Goal: Task Accomplishment & Management: Use online tool/utility

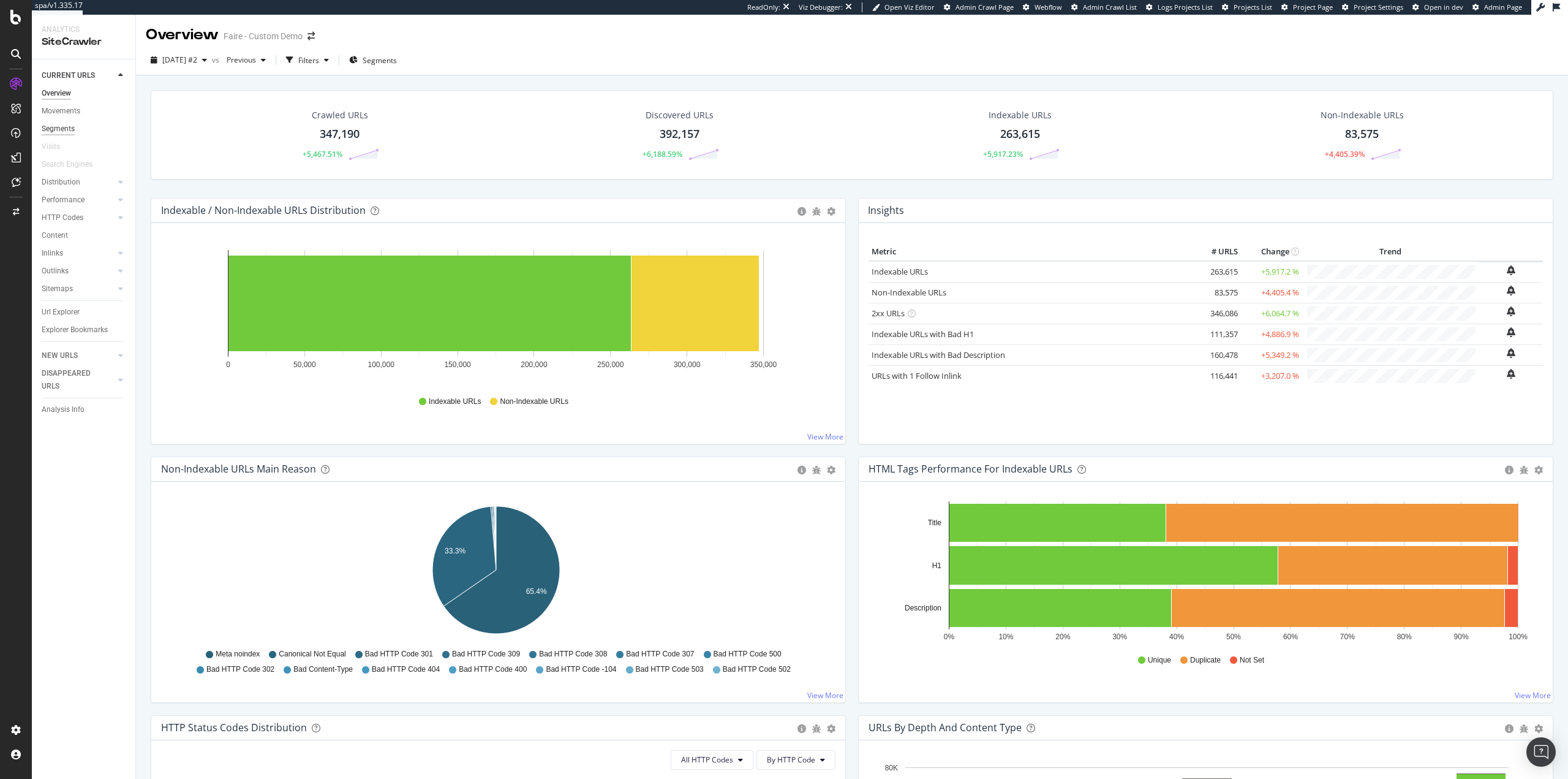
click at [63, 130] on div "Segments" at bounding box center [58, 129] width 33 height 13
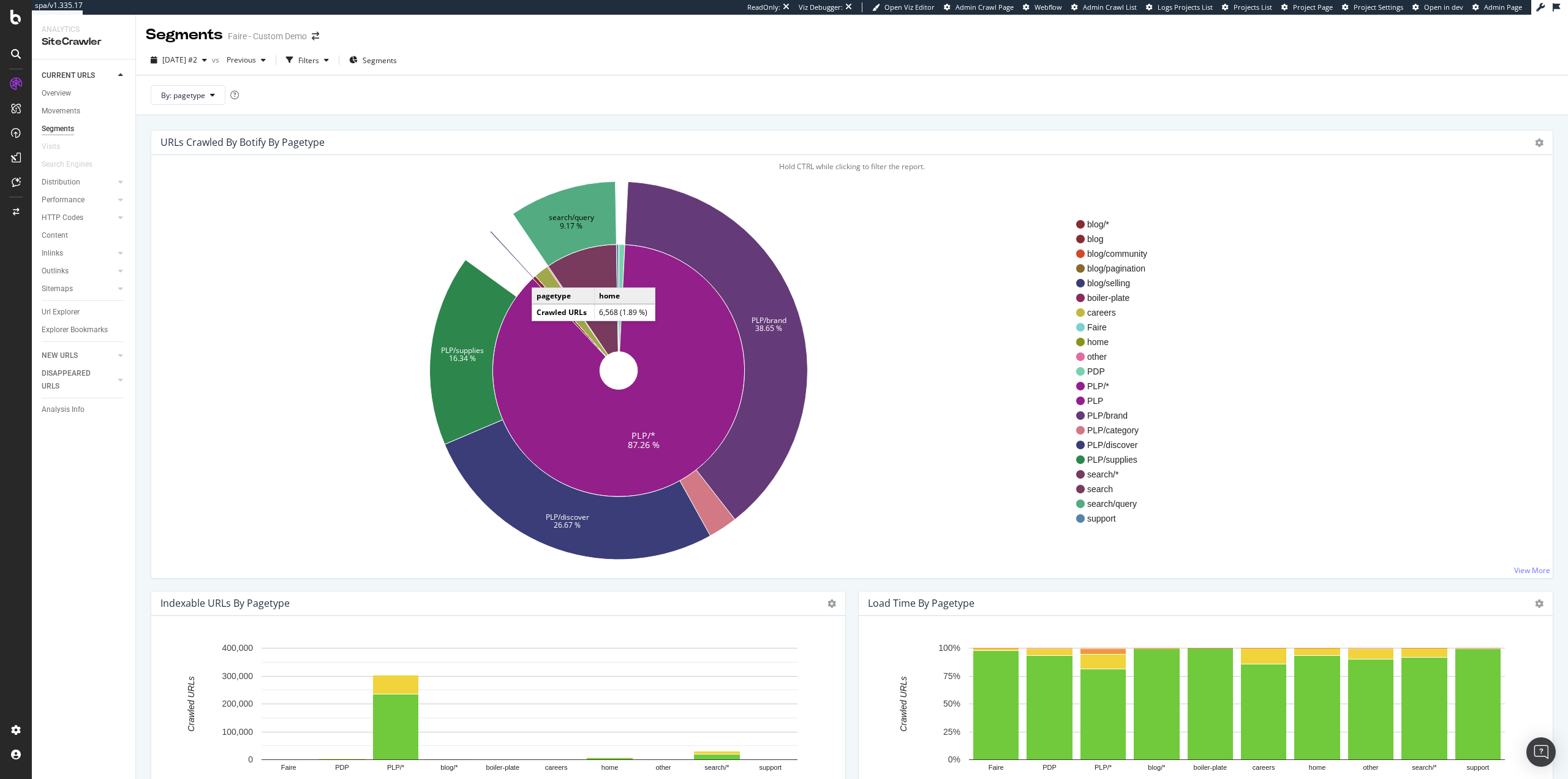
click at [544, 275] on icon at bounding box center [571, 311] width 72 height 90
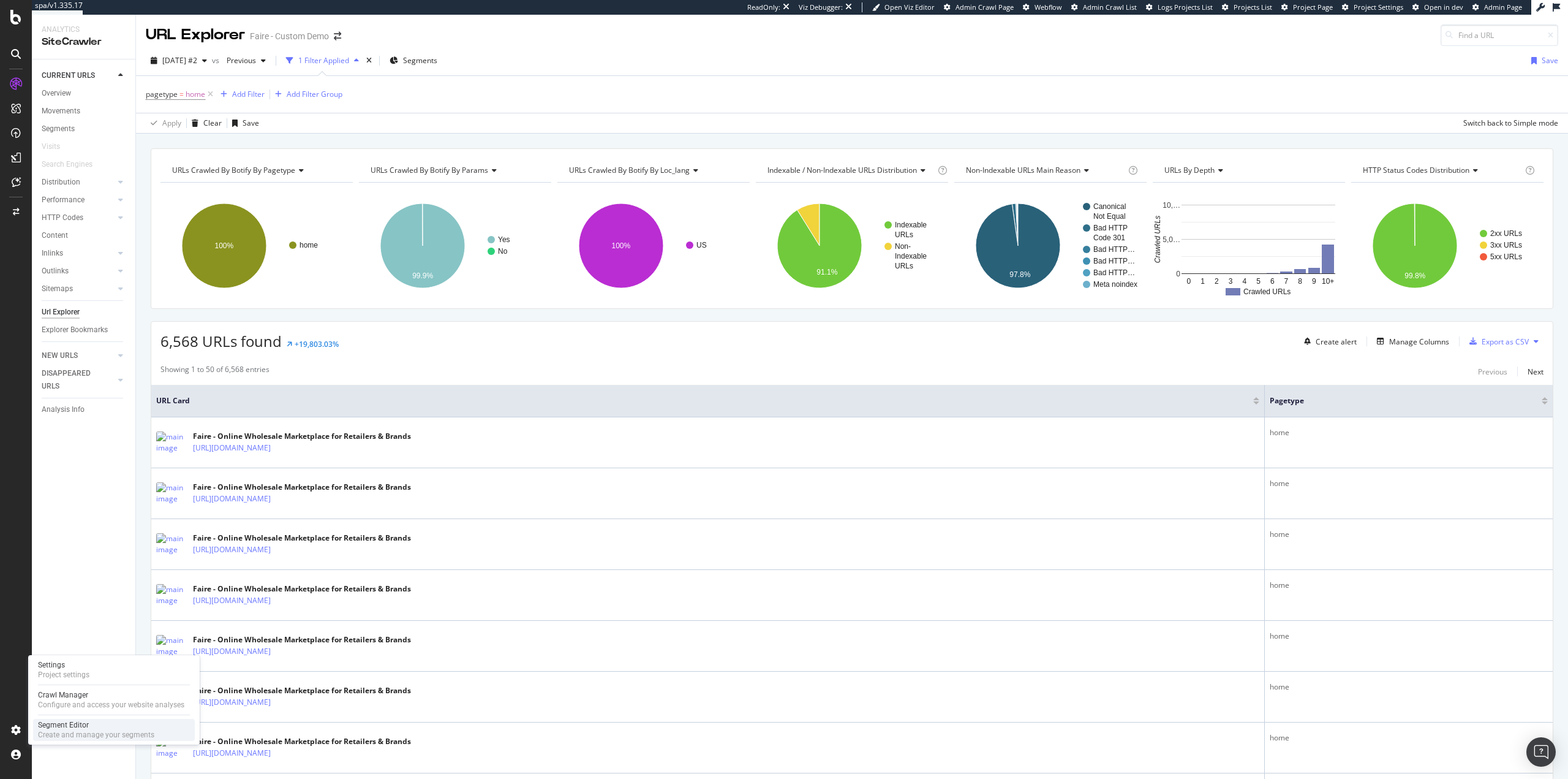
click at [96, 727] on div "Segment Editor" at bounding box center [96, 725] width 117 height 10
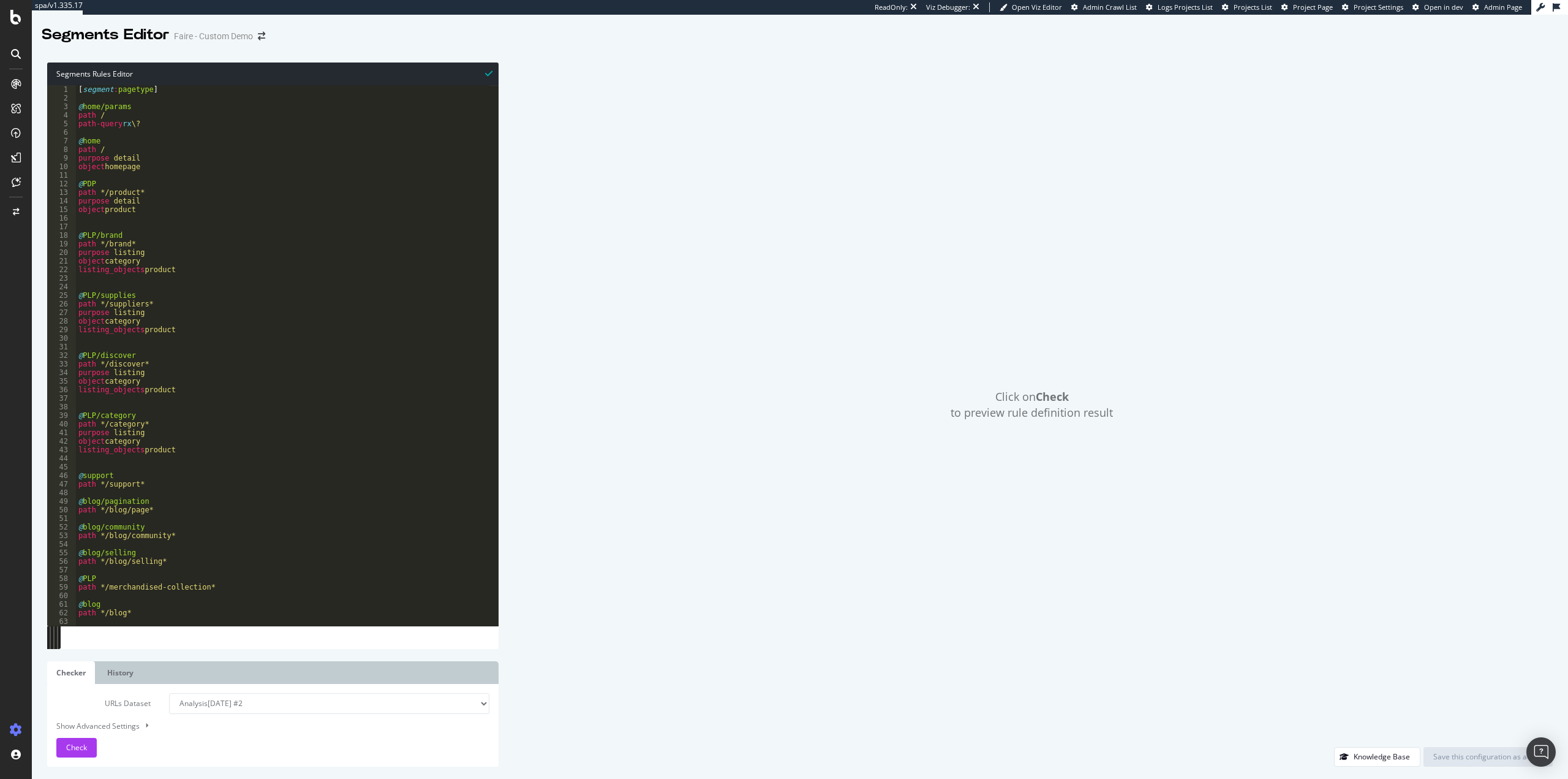
drag, startPoint x: 79, startPoint y: 745, endPoint x: 117, endPoint y: 690, distance: 66.9
click at [81, 742] on span "Check" at bounding box center [76, 747] width 21 height 10
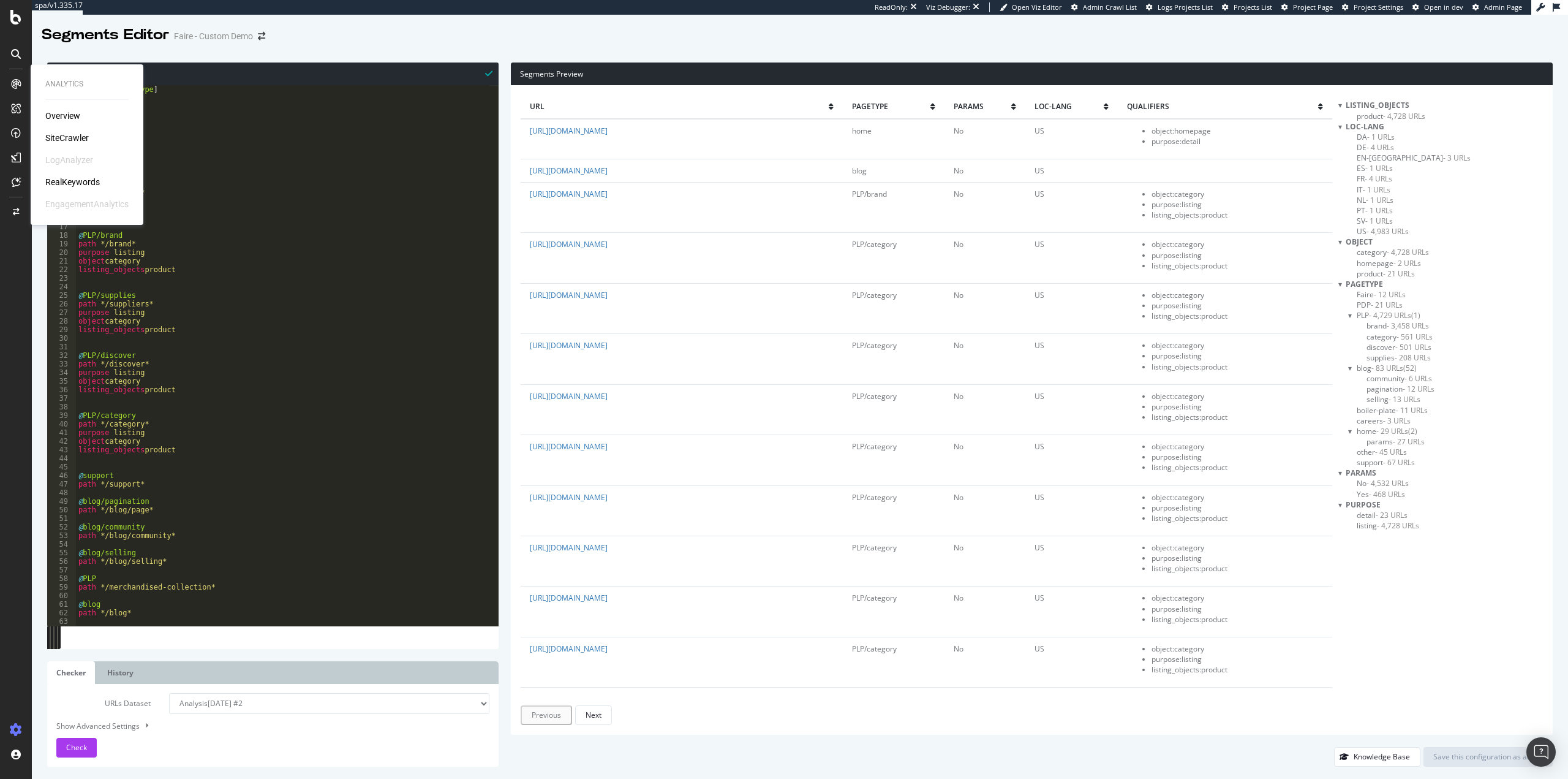
click at [73, 140] on div "SiteCrawler" at bounding box center [67, 138] width 43 height 12
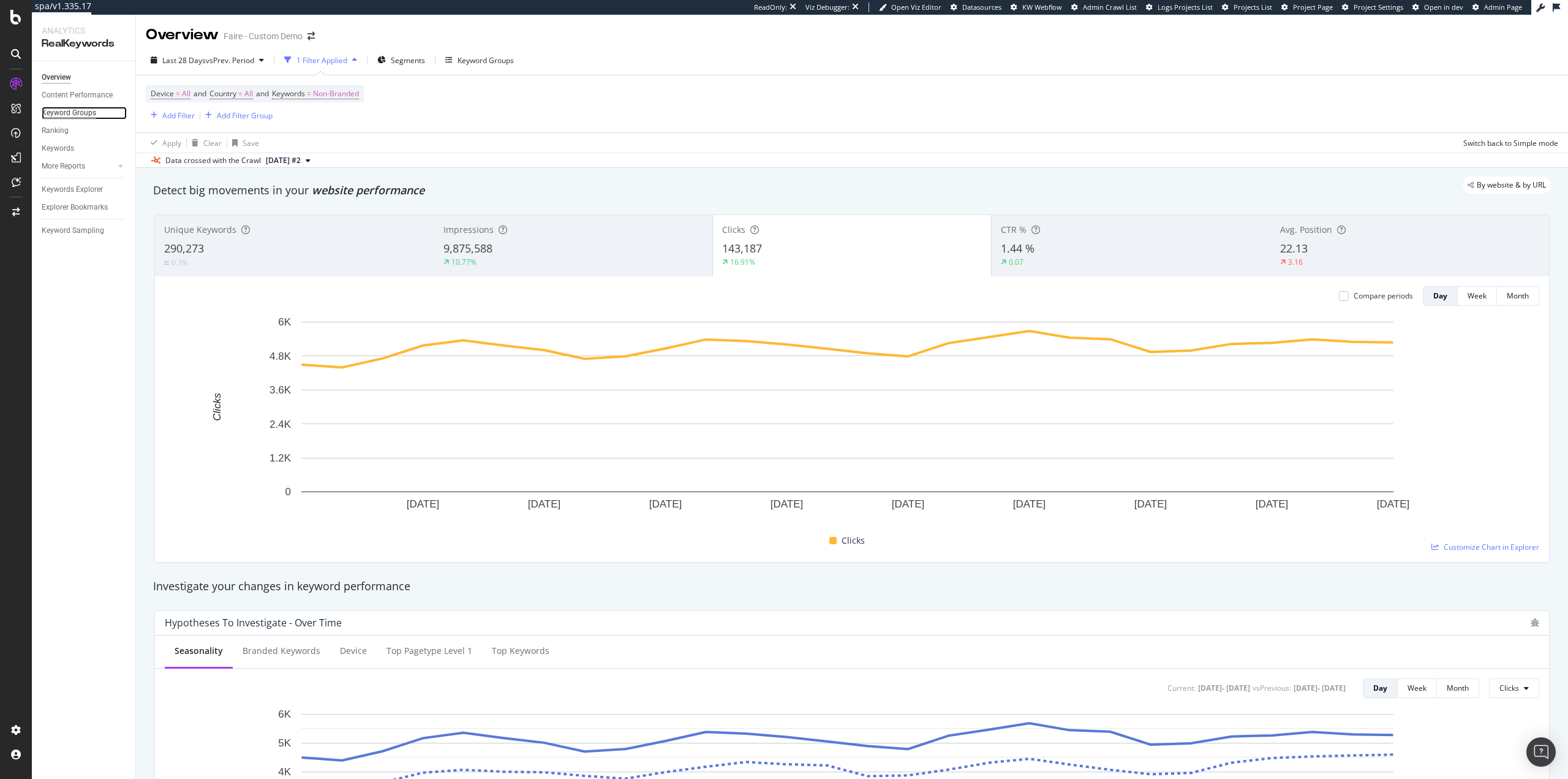
click at [86, 117] on div "Keyword Groups" at bounding box center [69, 112] width 54 height 13
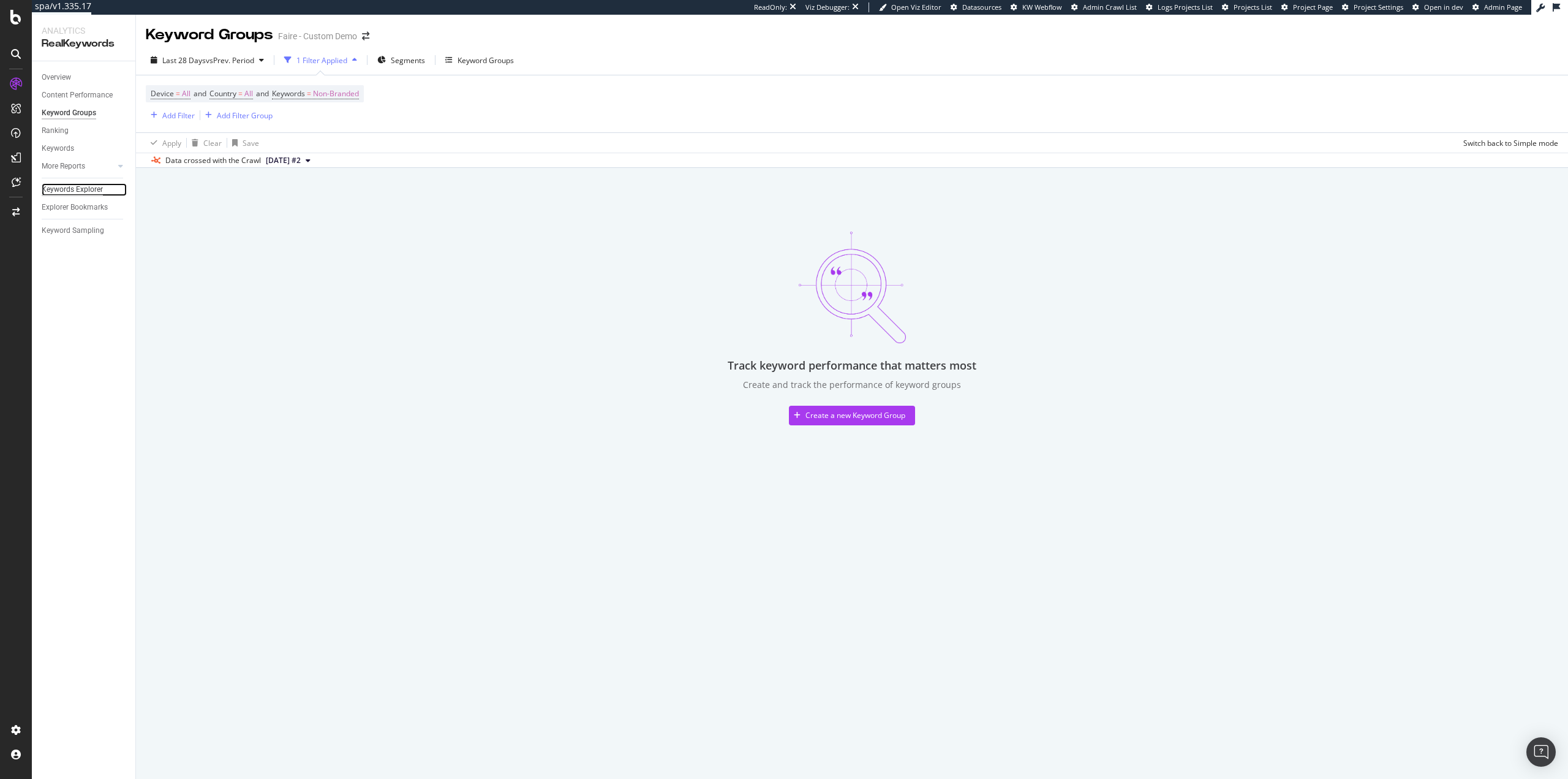
click at [79, 184] on div "Keywords Explorer" at bounding box center [72, 189] width 61 height 13
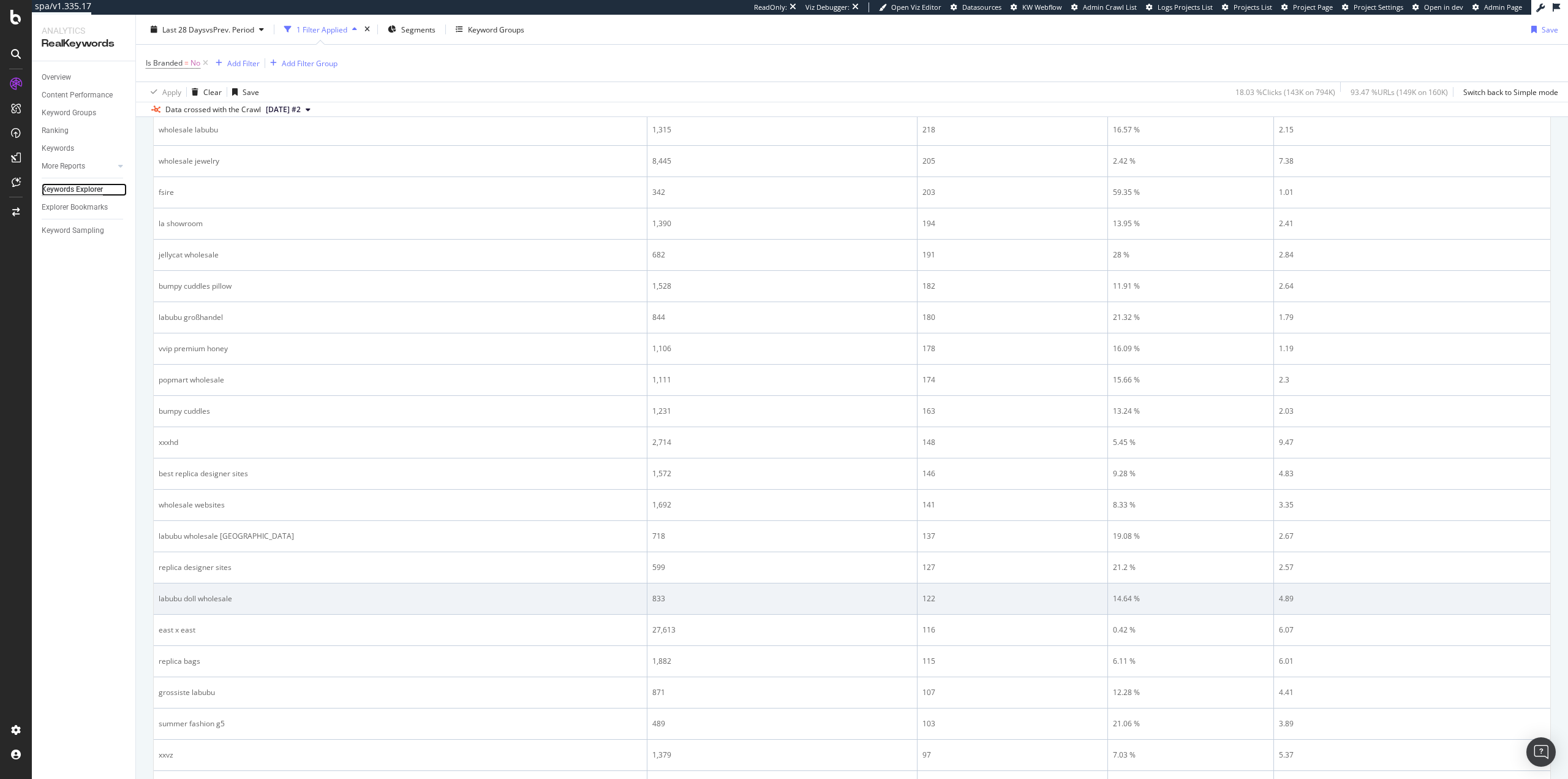
scroll to position [612, 0]
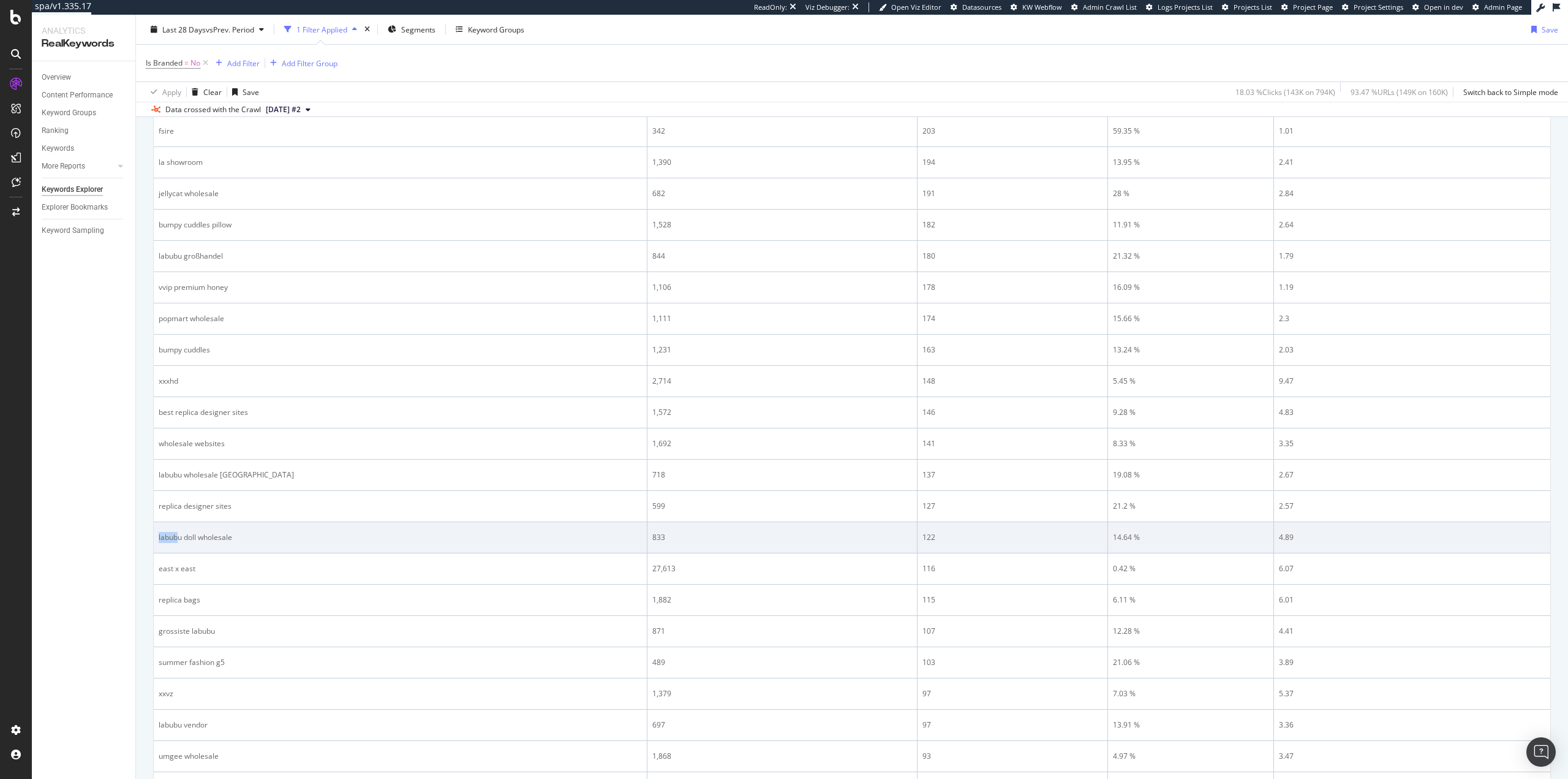
drag, startPoint x: 178, startPoint y: 538, endPoint x: 159, endPoint y: 540, distance: 19.1
click at [159, 540] on div "labubu doll wholesale" at bounding box center [400, 537] width 483 height 11
click at [170, 540] on div "labubu doll wholesale" at bounding box center [400, 537] width 483 height 11
drag, startPoint x: 181, startPoint y: 536, endPoint x: 156, endPoint y: 536, distance: 25.0
click at [156, 536] on td "labubu doll wholesale" at bounding box center [401, 537] width 494 height 31
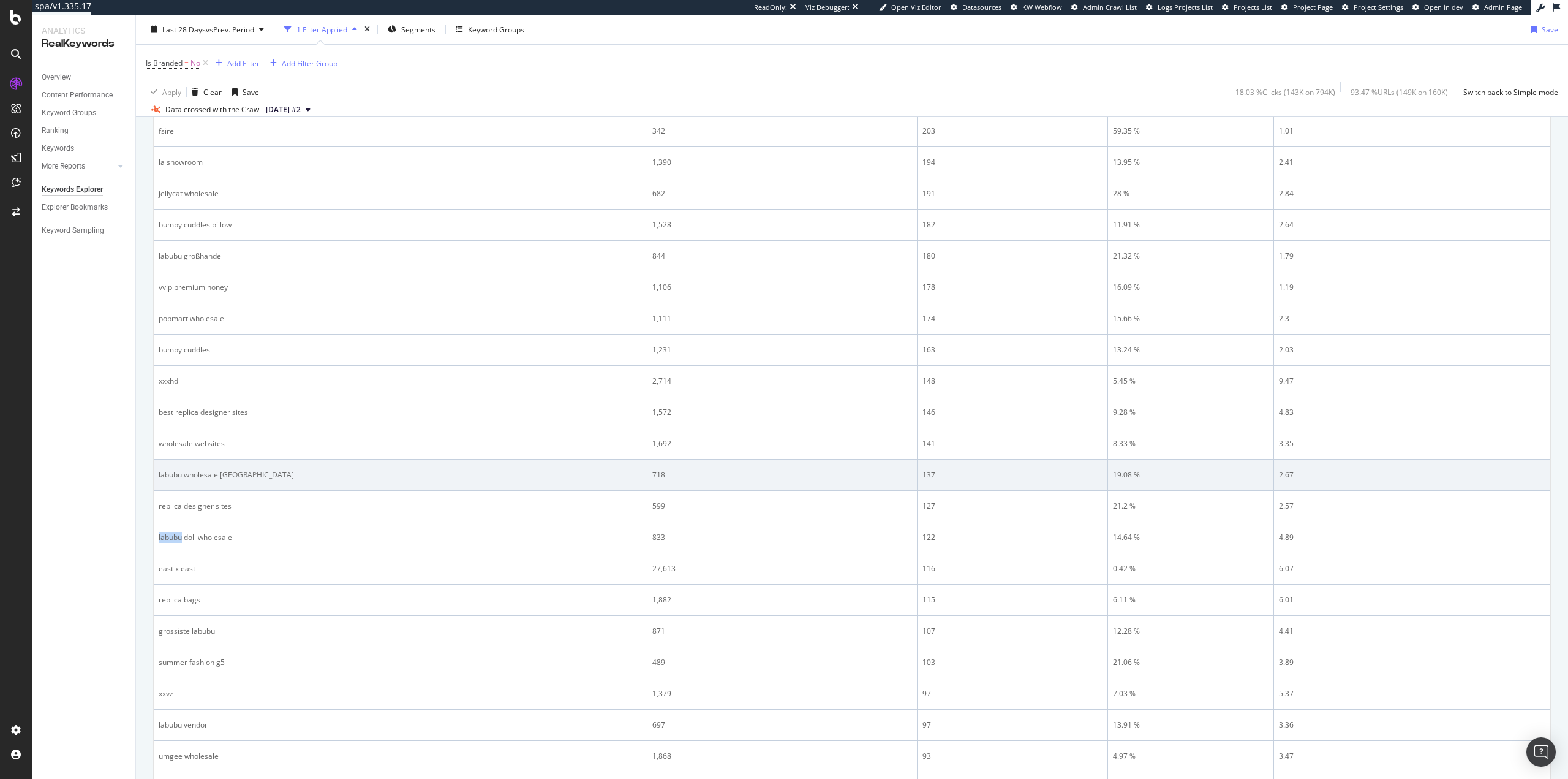
copy div "labubu"
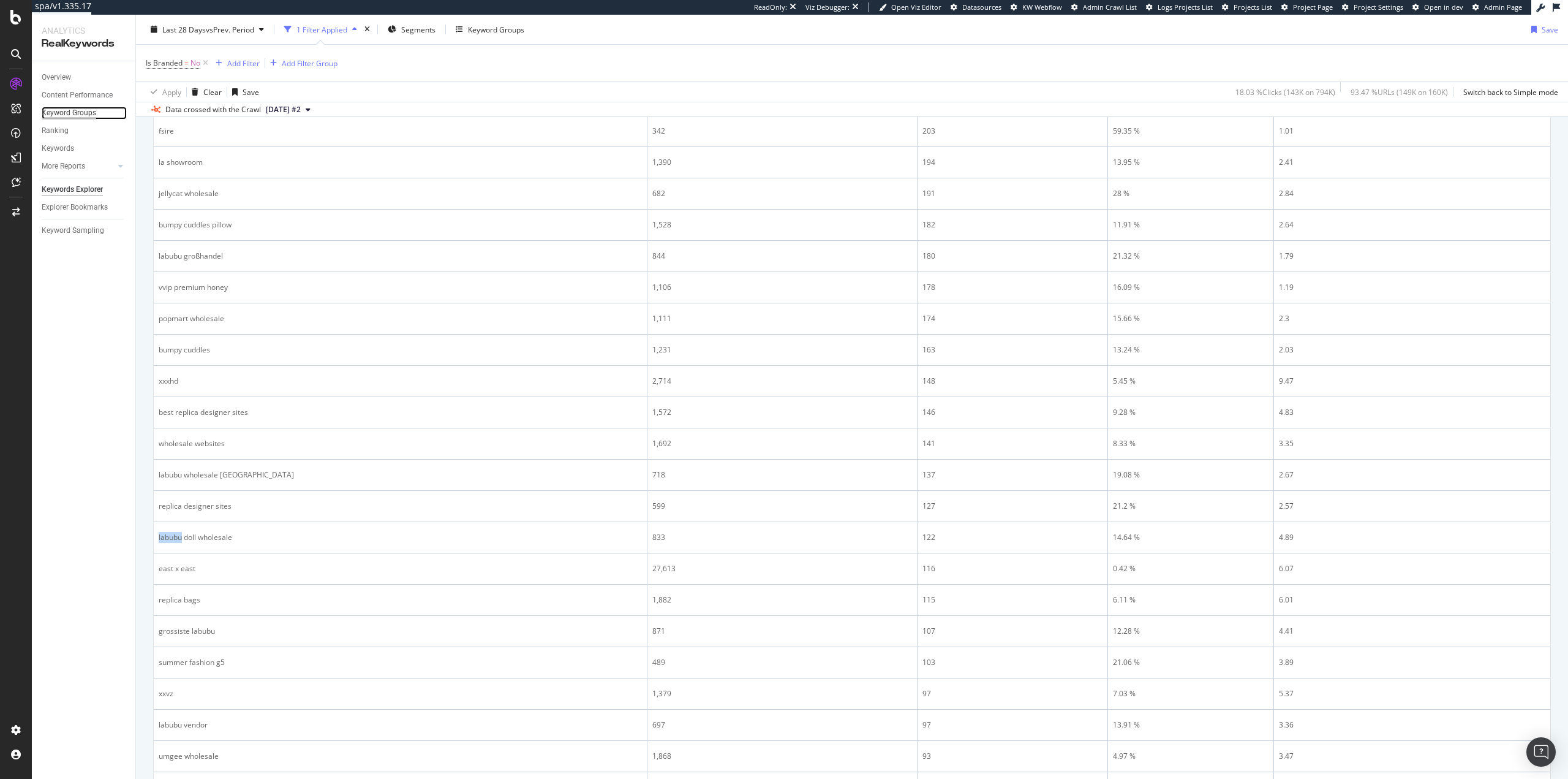
click at [91, 112] on div "Keyword Groups" at bounding box center [69, 112] width 54 height 13
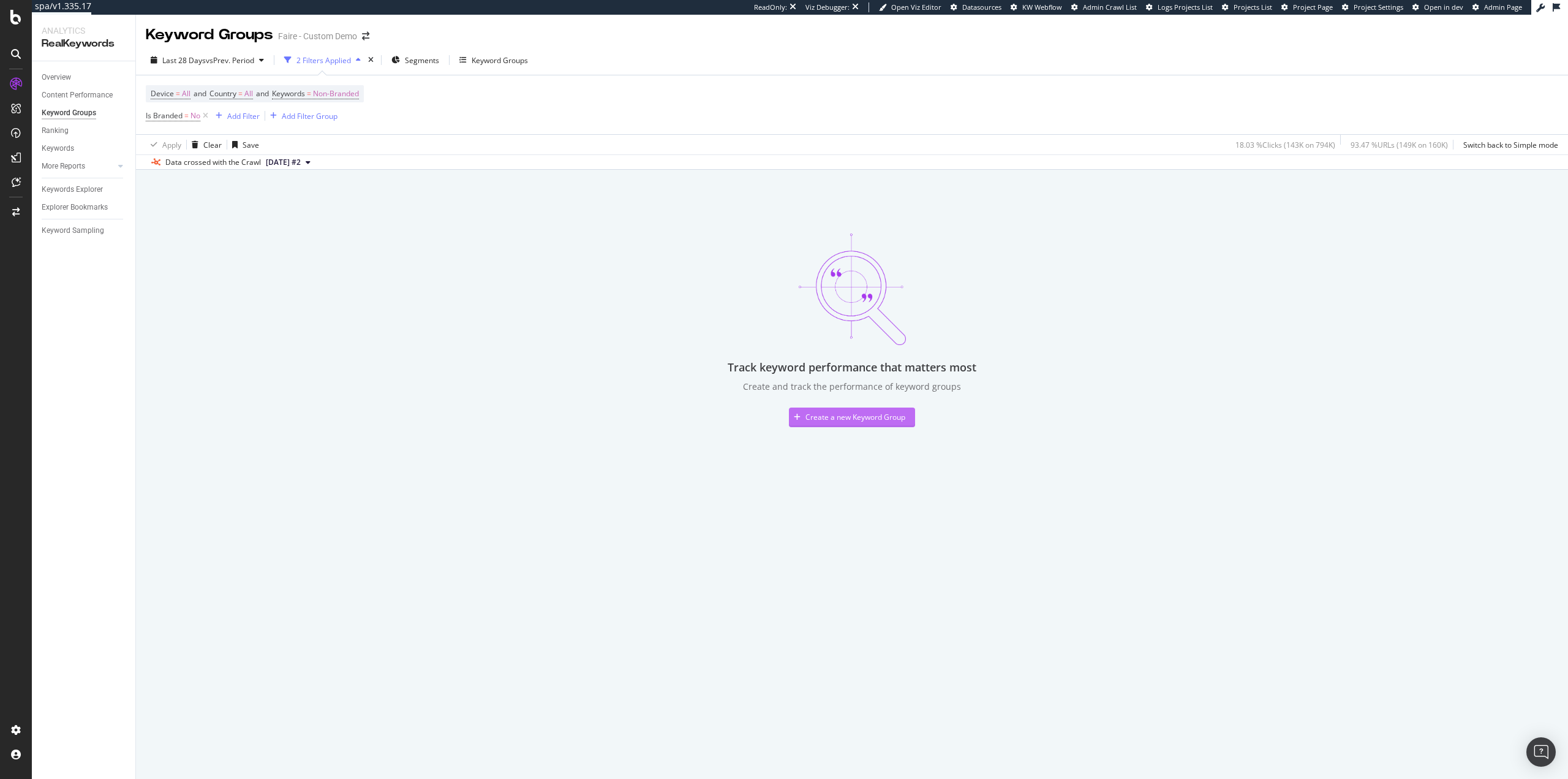
click at [848, 409] on div "Create a new Keyword Group" at bounding box center [847, 417] width 117 height 19
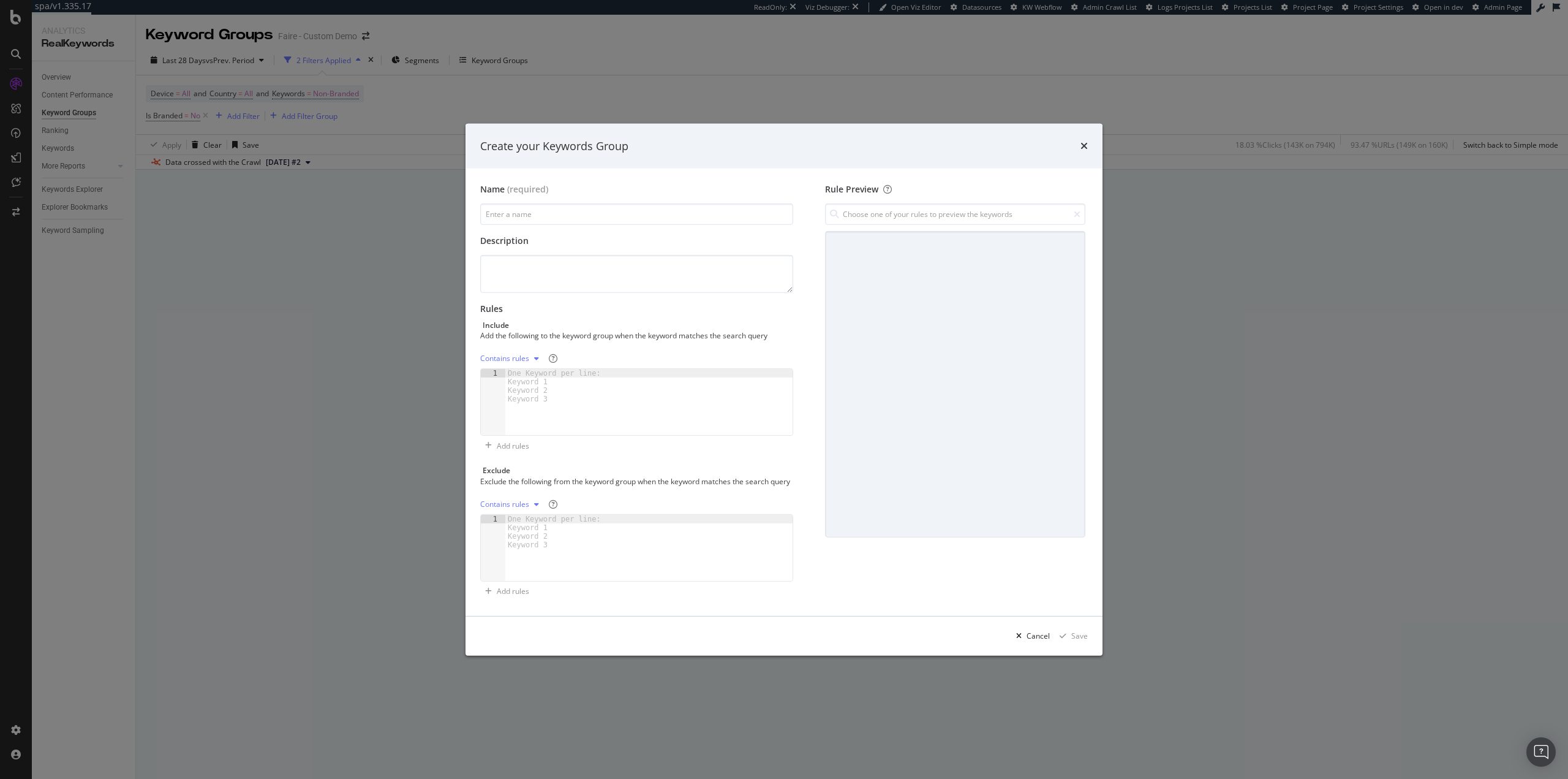
click at [523, 360] on div "Contains rules" at bounding box center [512, 359] width 63 height 19
click at [533, 417] on div "Regex rules" at bounding box center [515, 414] width 40 height 10
drag, startPoint x: 533, startPoint y: 417, endPoint x: 639, endPoint y: 410, distance: 106.2
click at [639, 410] on div "modal" at bounding box center [650, 410] width 288 height 84
click at [625, 386] on div "modal" at bounding box center [650, 410] width 288 height 84
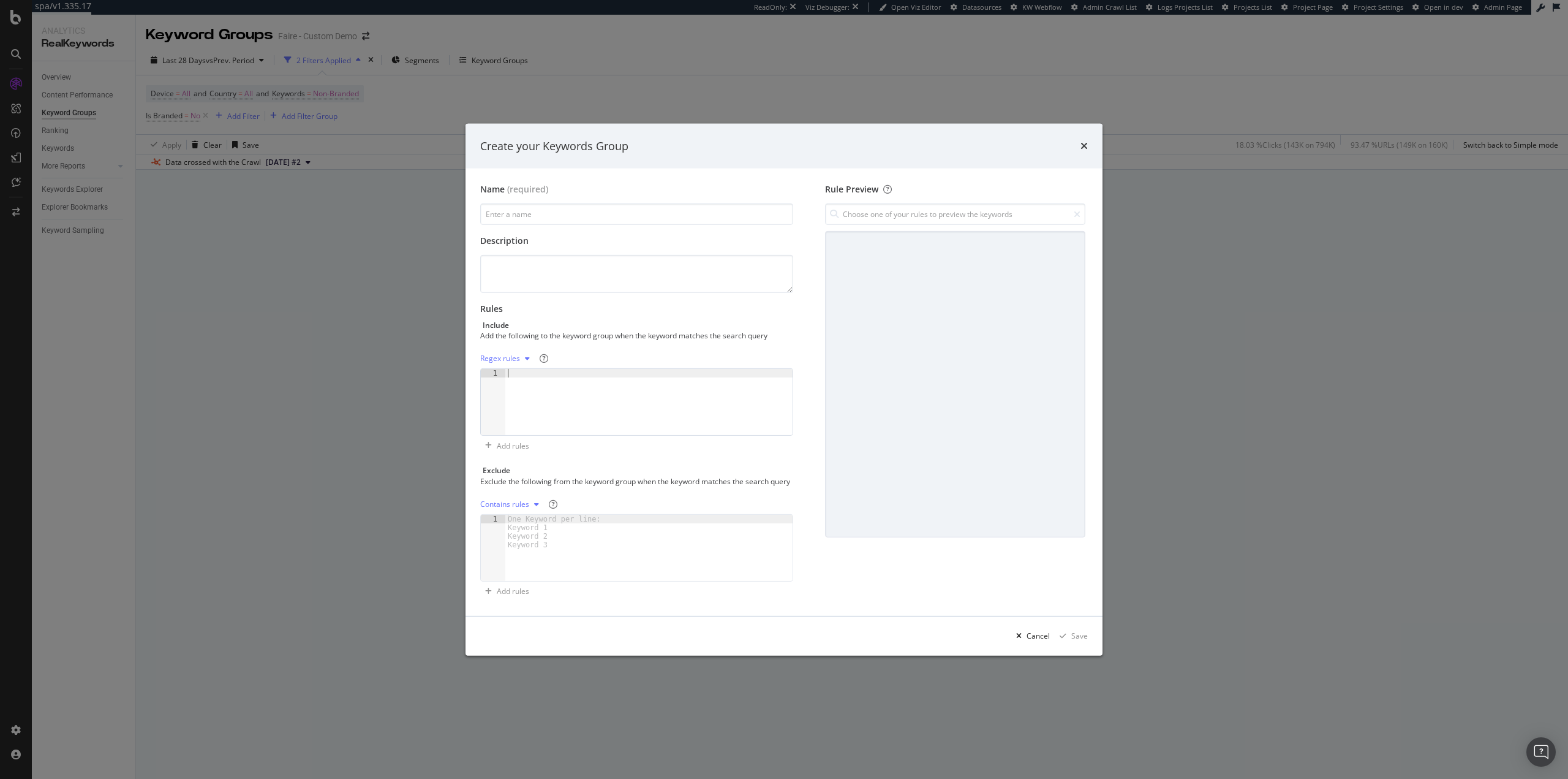
paste textarea "\bways to\b"
type textarea "\bways to\b"
click at [572, 207] on input "modal" at bounding box center [637, 213] width 313 height 21
type input "Informational"
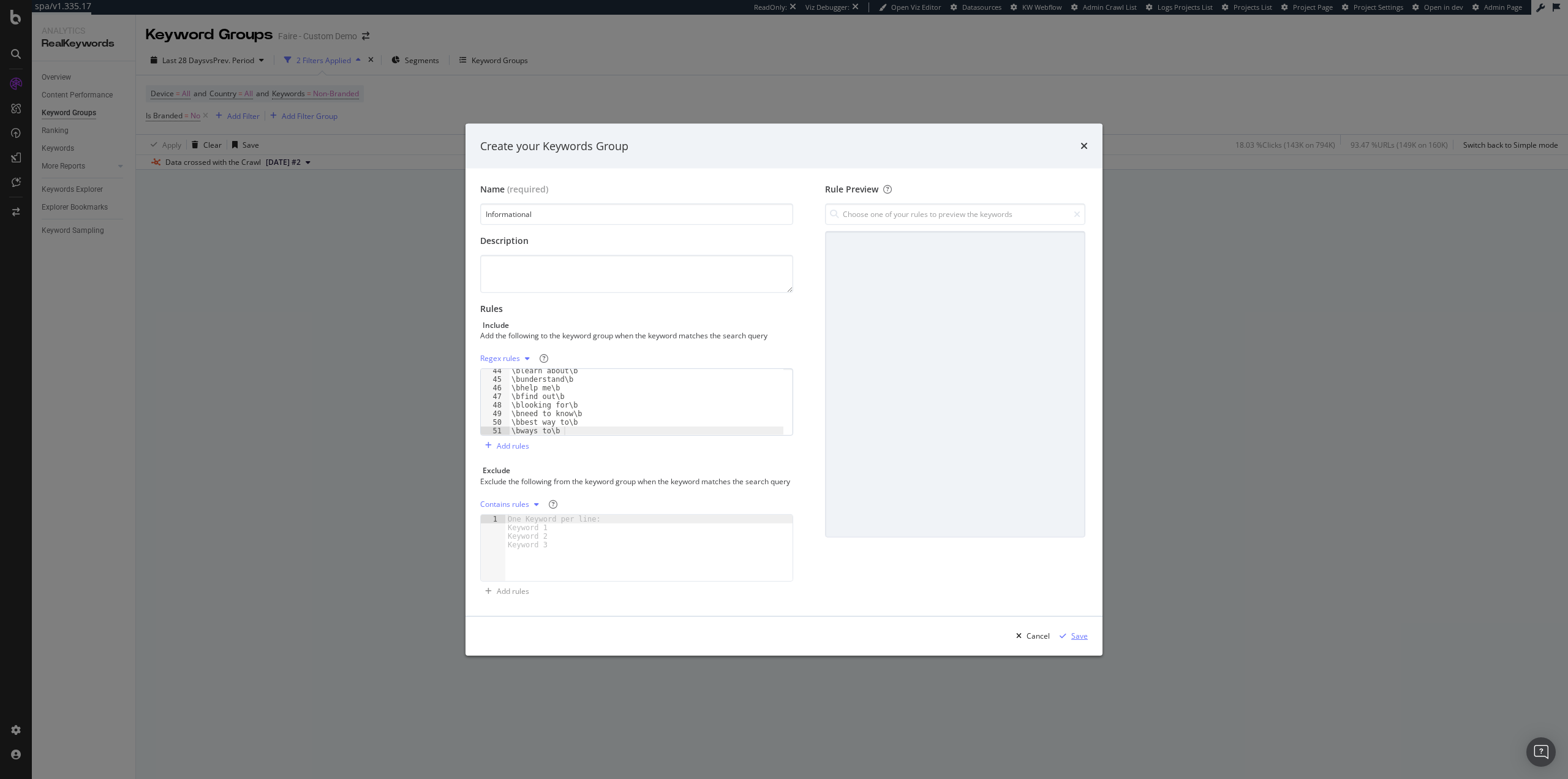
click at [1077, 641] on div "Save" at bounding box center [1080, 635] width 17 height 10
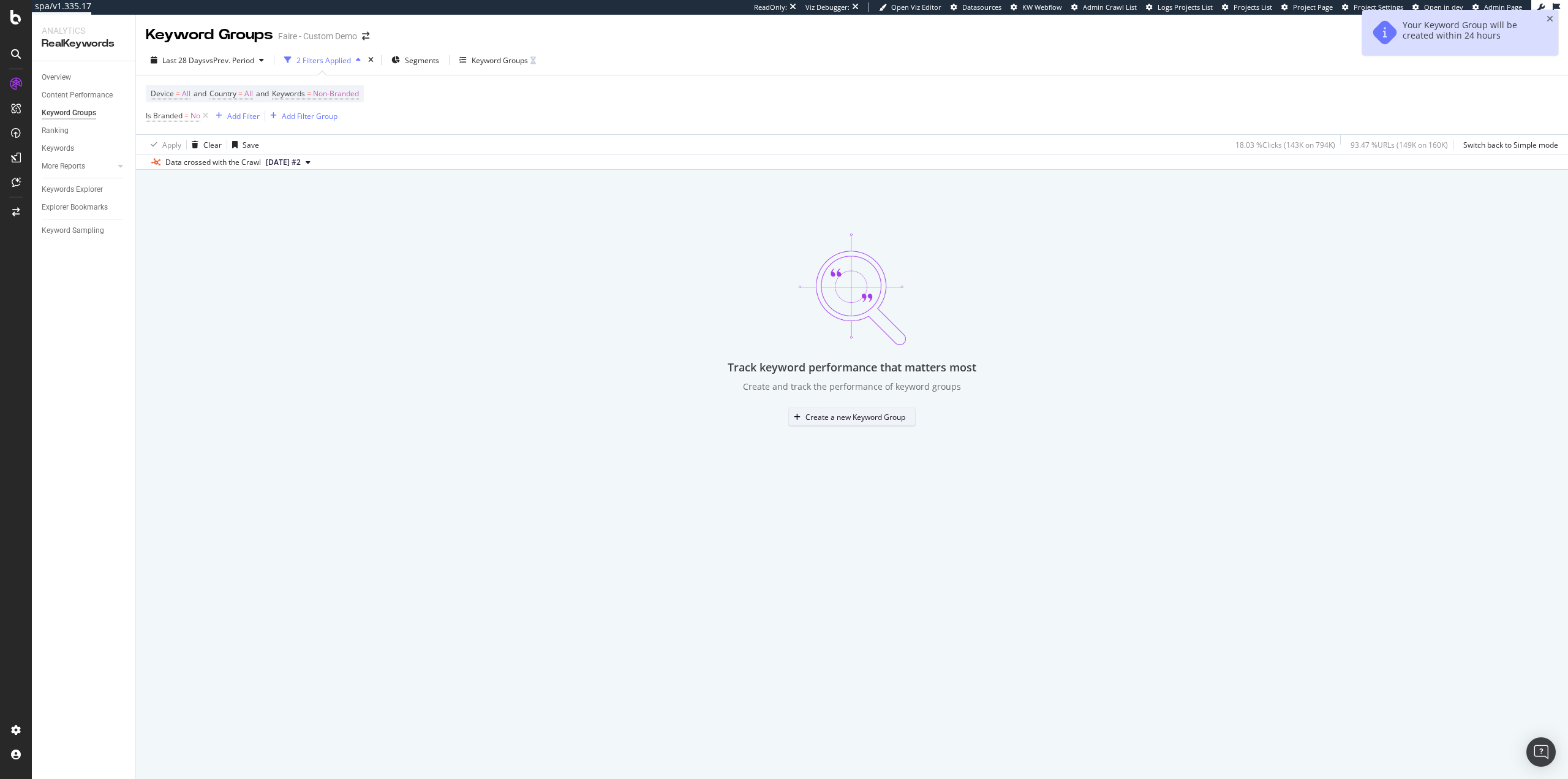
click at [869, 421] on div "Create a new Keyword Group" at bounding box center [855, 417] width 100 height 10
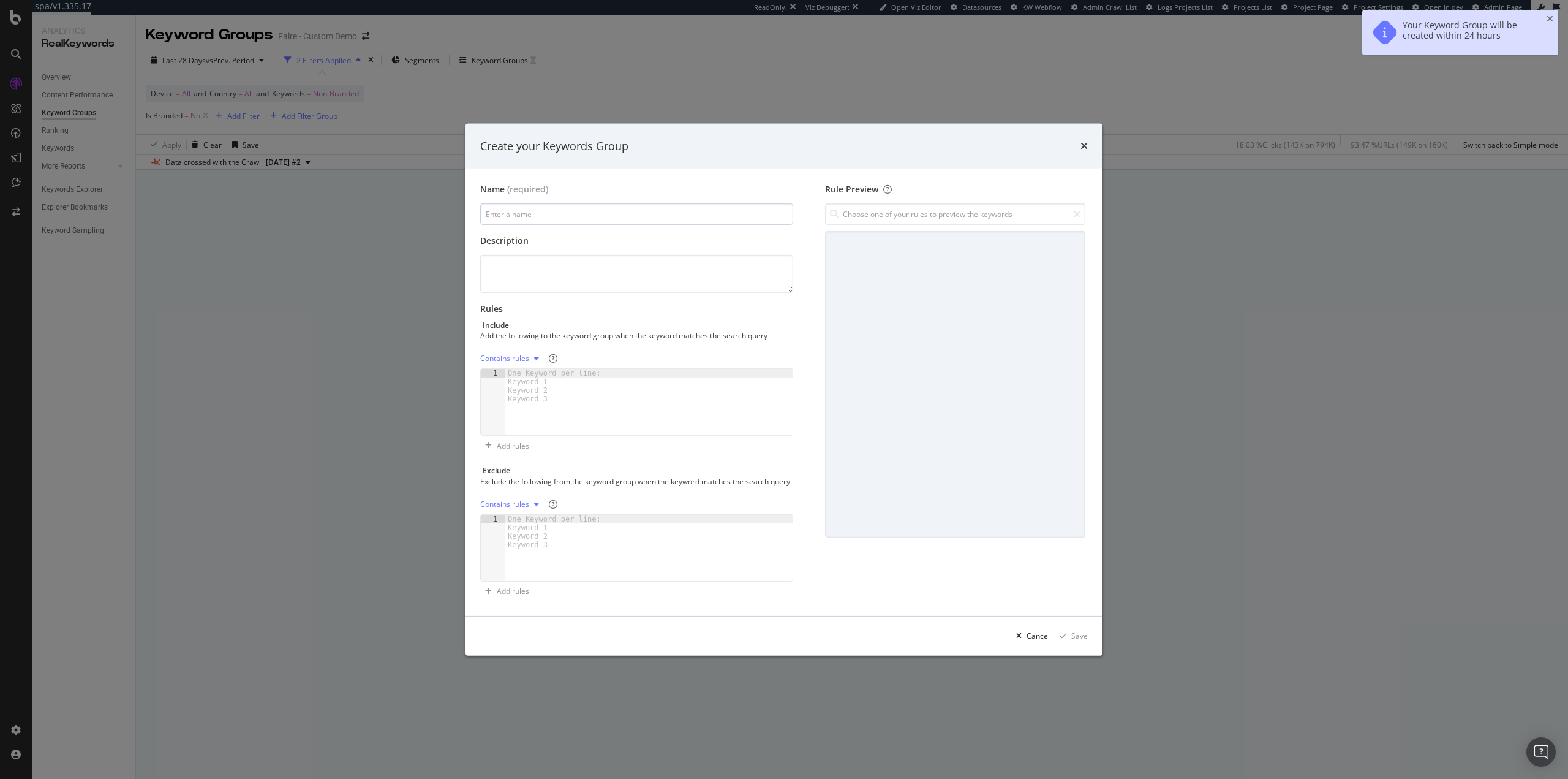
click at [584, 203] on input "modal" at bounding box center [637, 213] width 313 height 21
type input "Labubu"
drag, startPoint x: 573, startPoint y: 373, endPoint x: 556, endPoint y: 370, distance: 17.3
click at [568, 372] on div "One Keyword per line: Keyword 1 Keyword 2 Keyword 3" at bounding box center [556, 386] width 102 height 35
click at [528, 354] on div "Contains rules" at bounding box center [505, 358] width 49 height 8
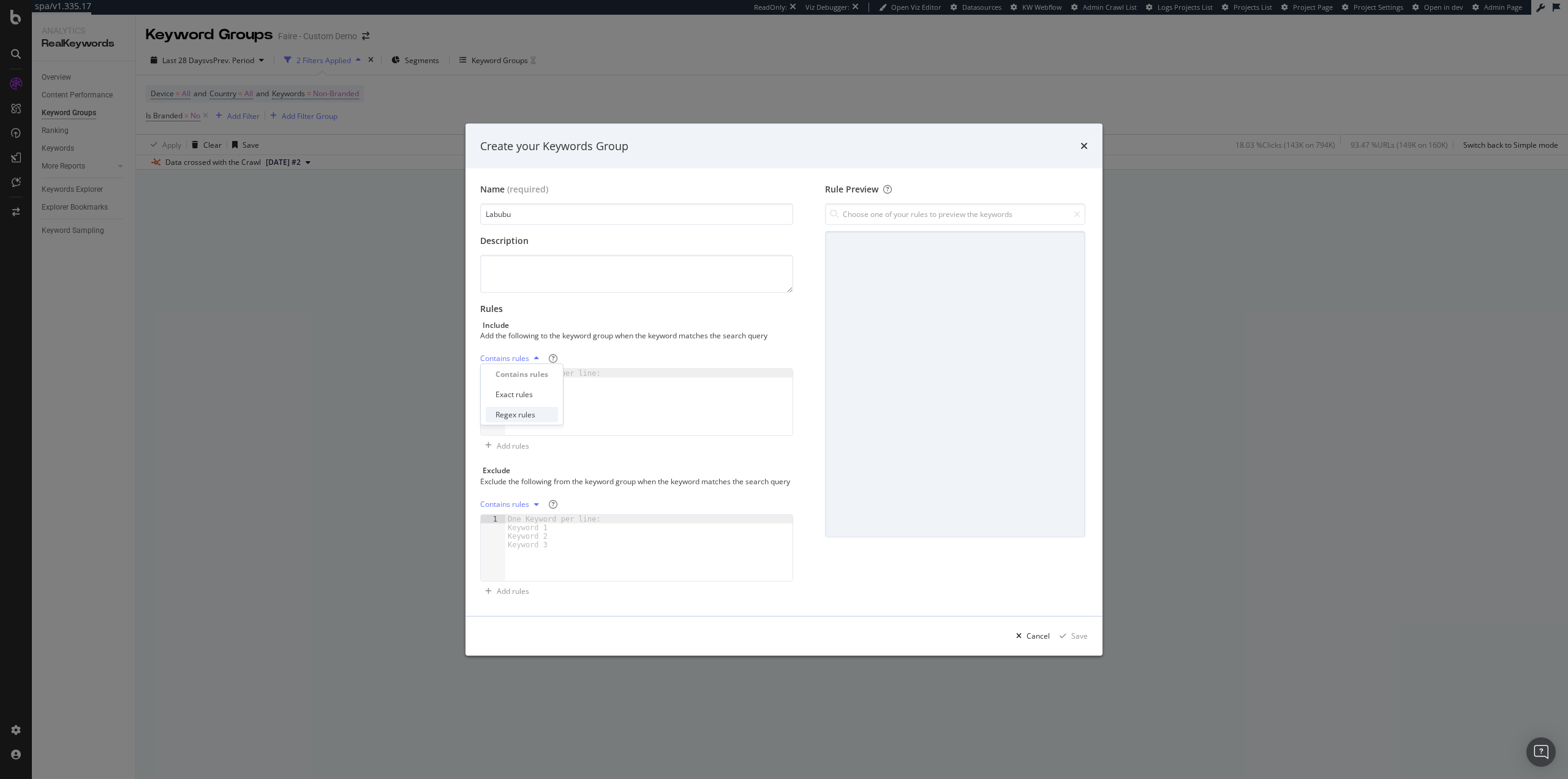
click at [530, 414] on div "Regex rules" at bounding box center [515, 414] width 40 height 10
click at [538, 376] on div "modal" at bounding box center [650, 410] width 288 height 84
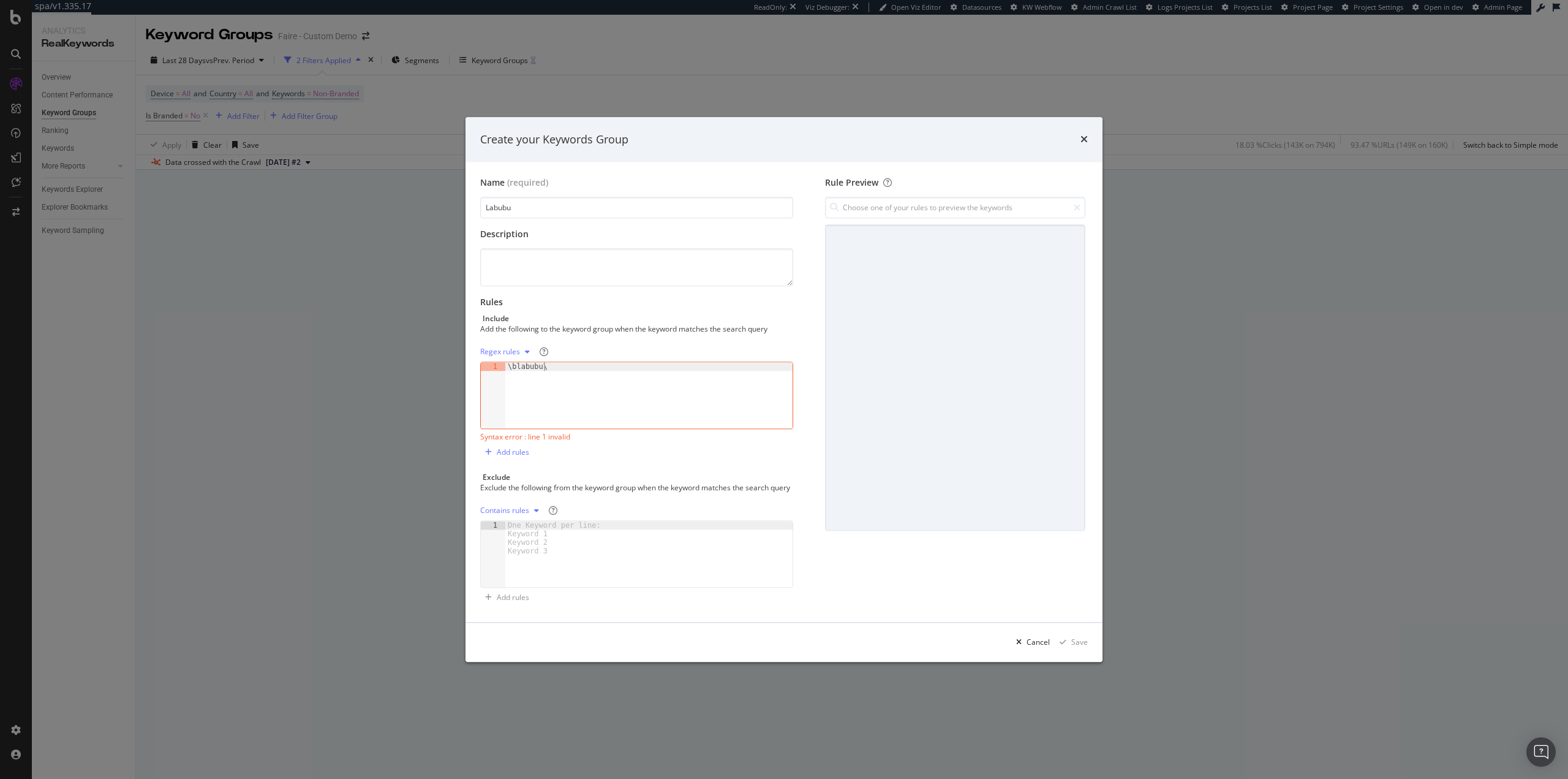
type textarea "\blabubu\b"
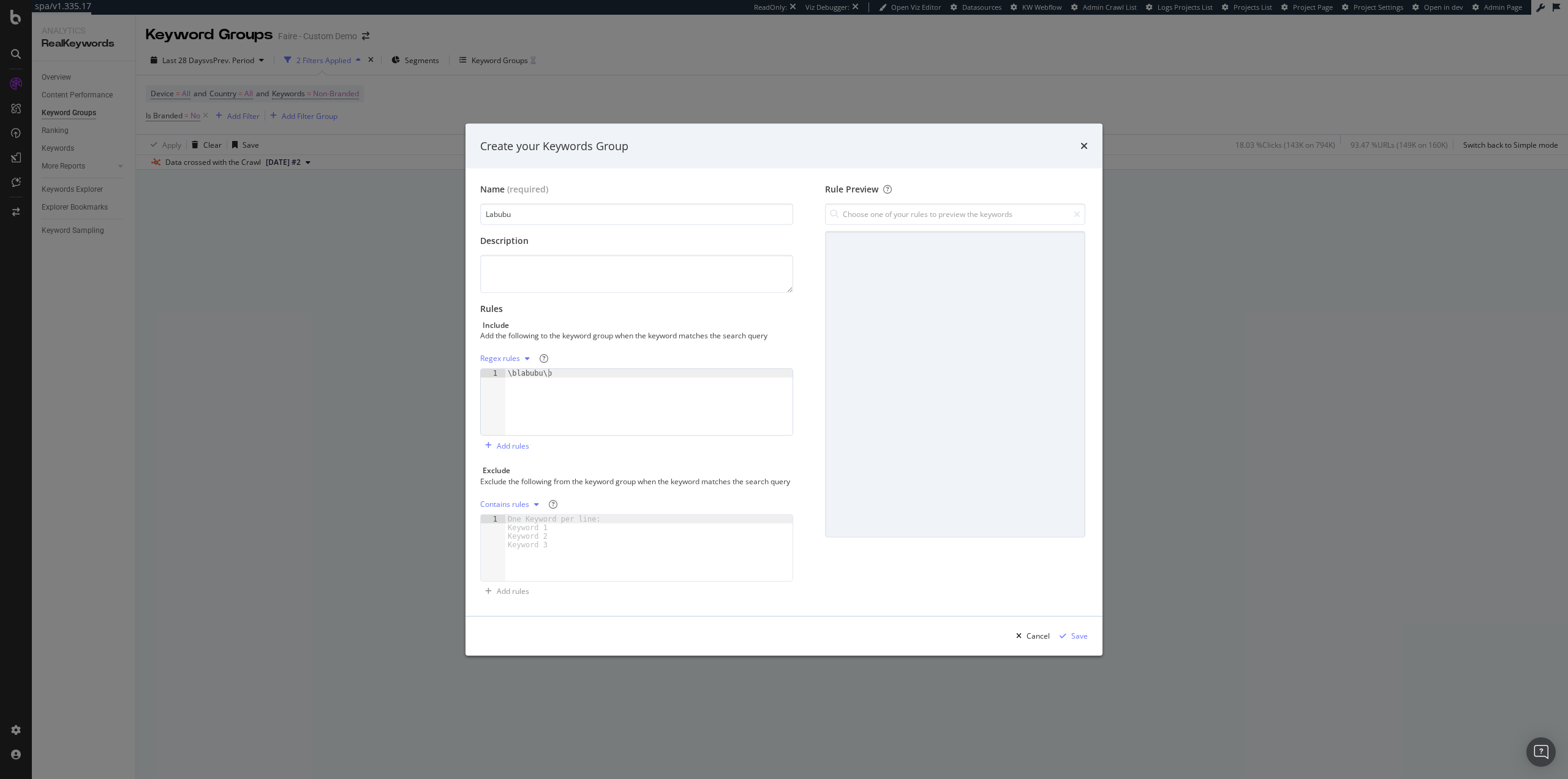
scroll to position [0, 0]
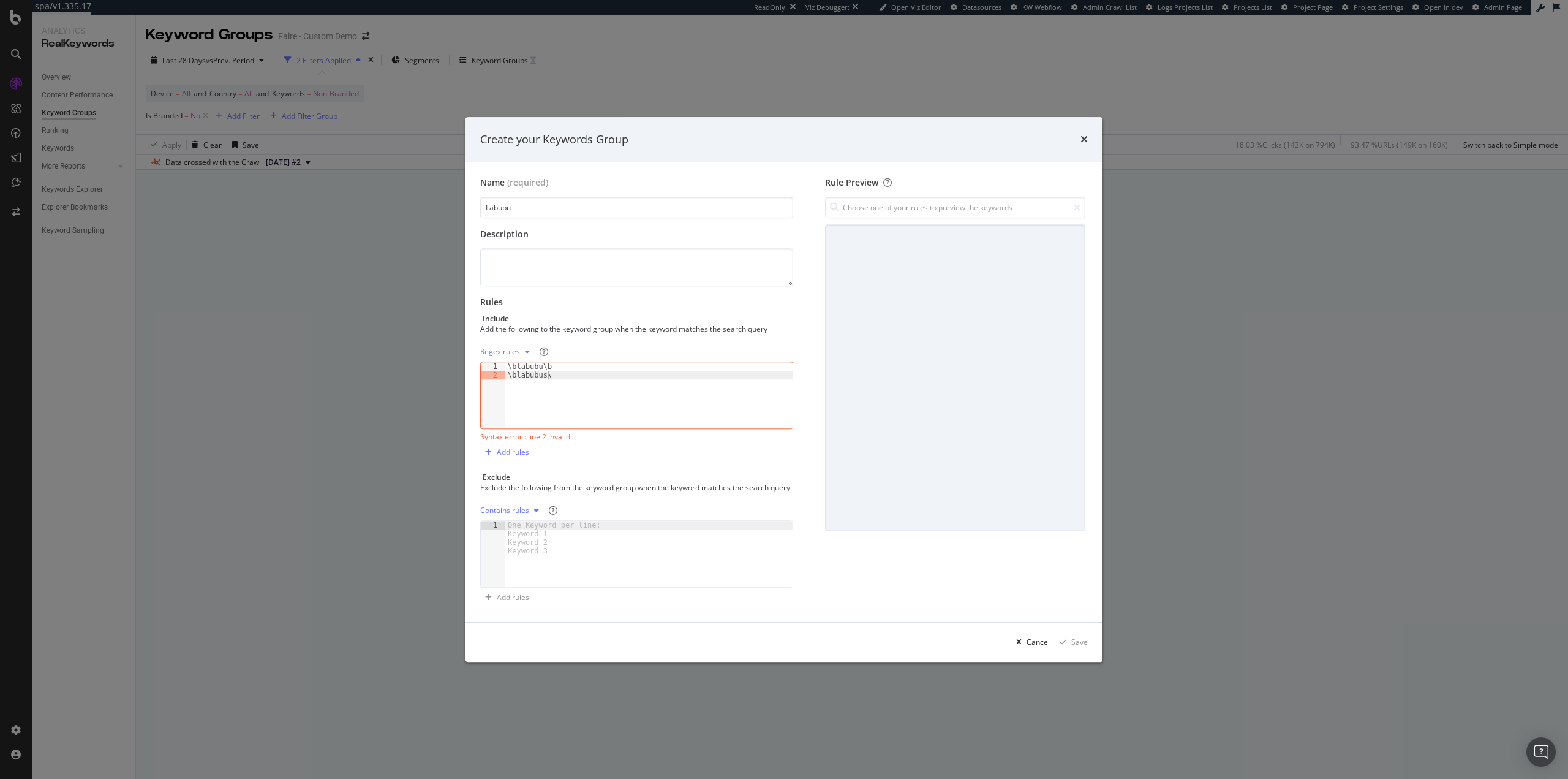
type textarea "\blabubus\b"
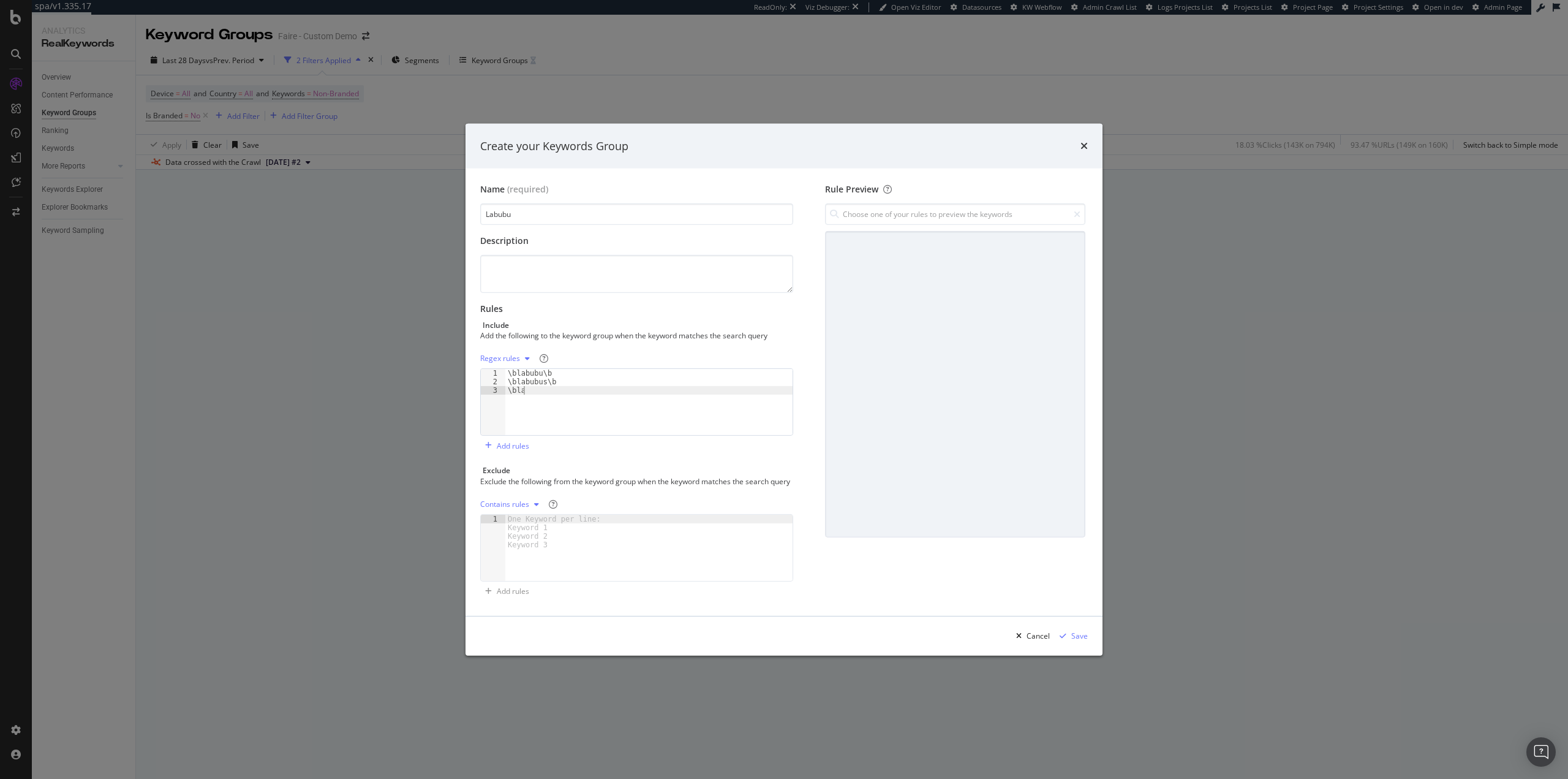
scroll to position [0, 1]
type textarea "\blabu\b"
click at [936, 208] on input "modal" at bounding box center [956, 213] width 260 height 21
click at [913, 237] on div "\blabu\b Regex" at bounding box center [955, 241] width 252 height 19
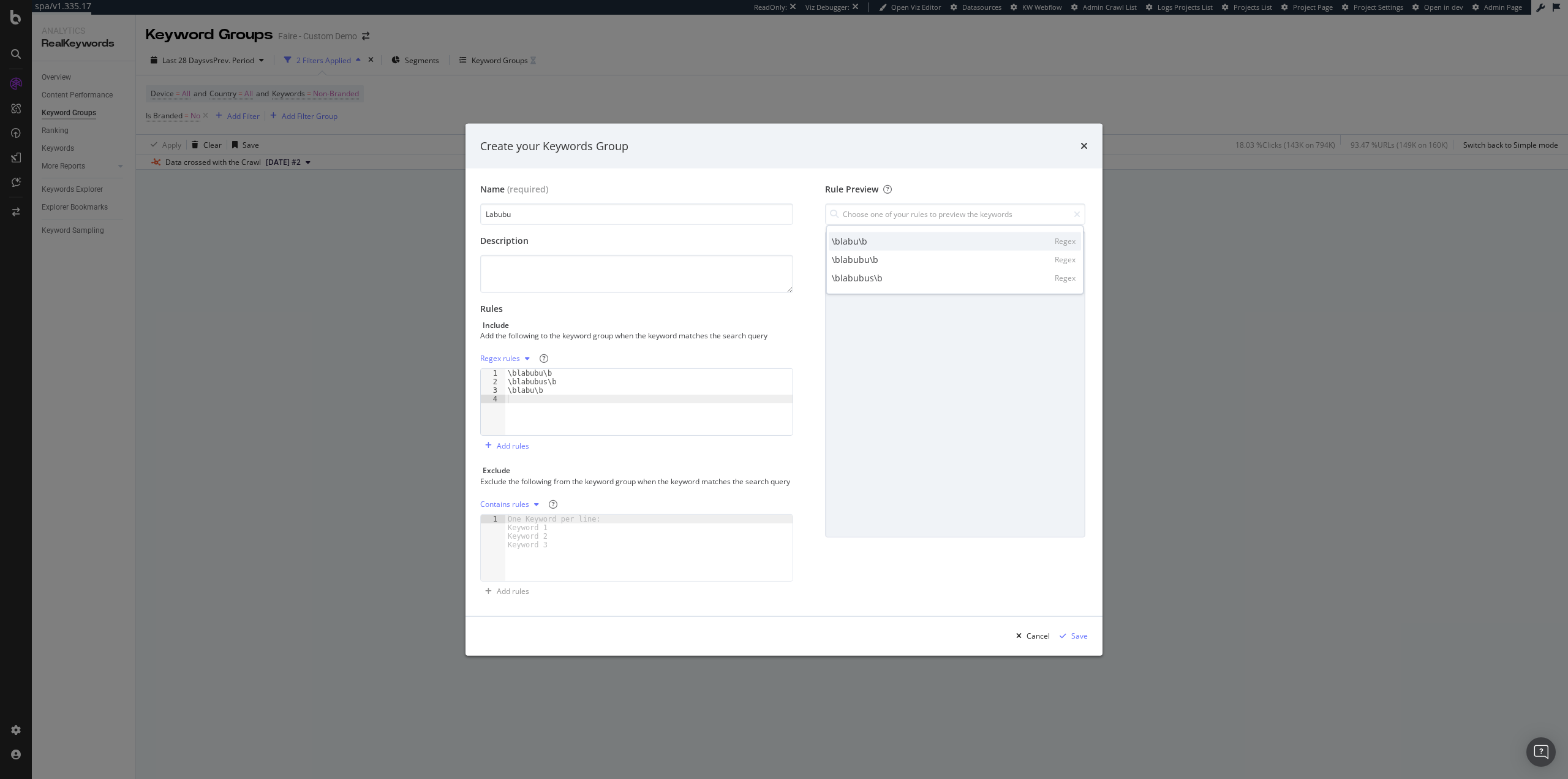
type input "\blabu\b"
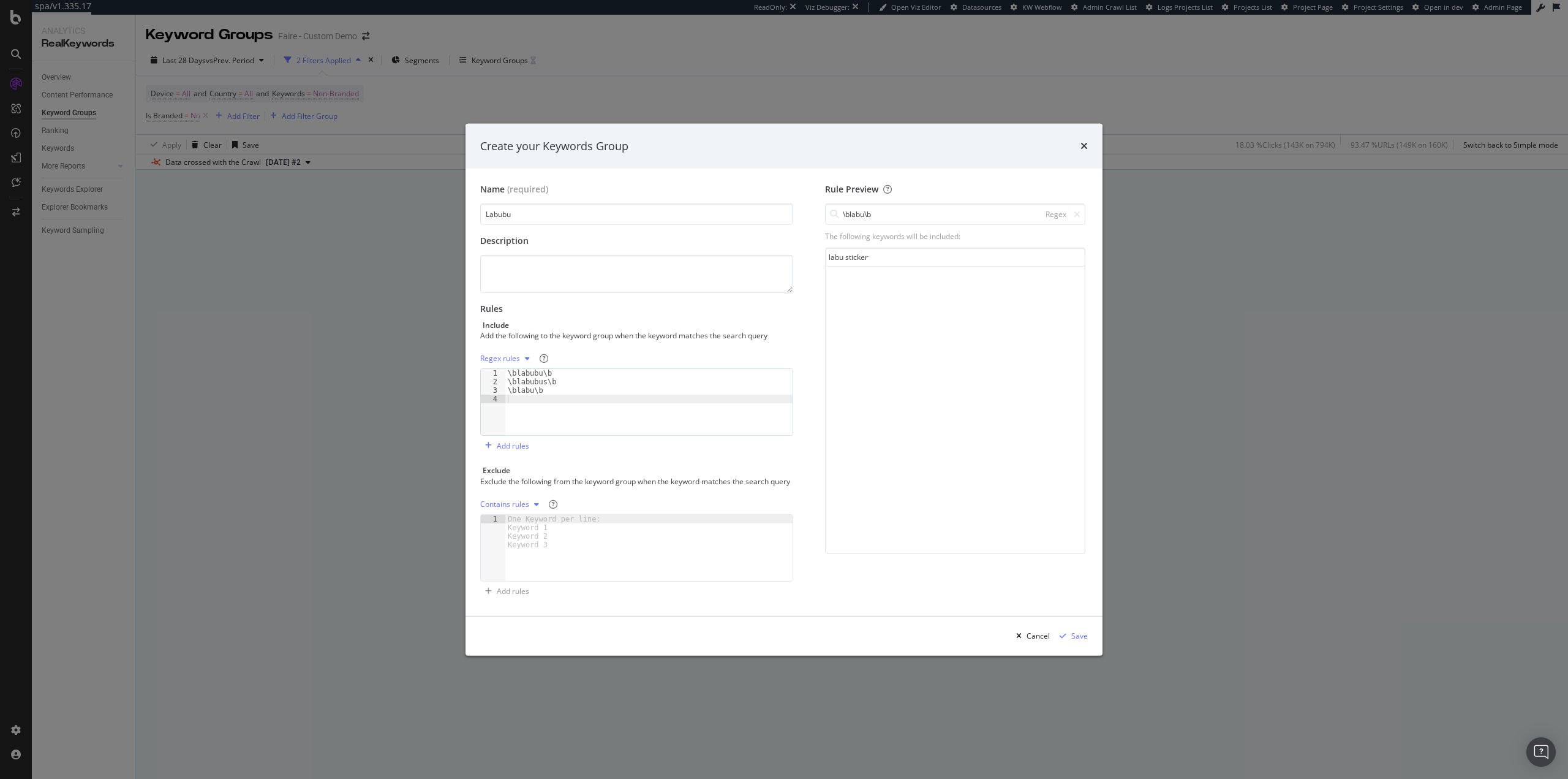
click at [536, 391] on div "\blabubu\b \blabubus\b \blabu\b" at bounding box center [650, 410] width 288 height 84
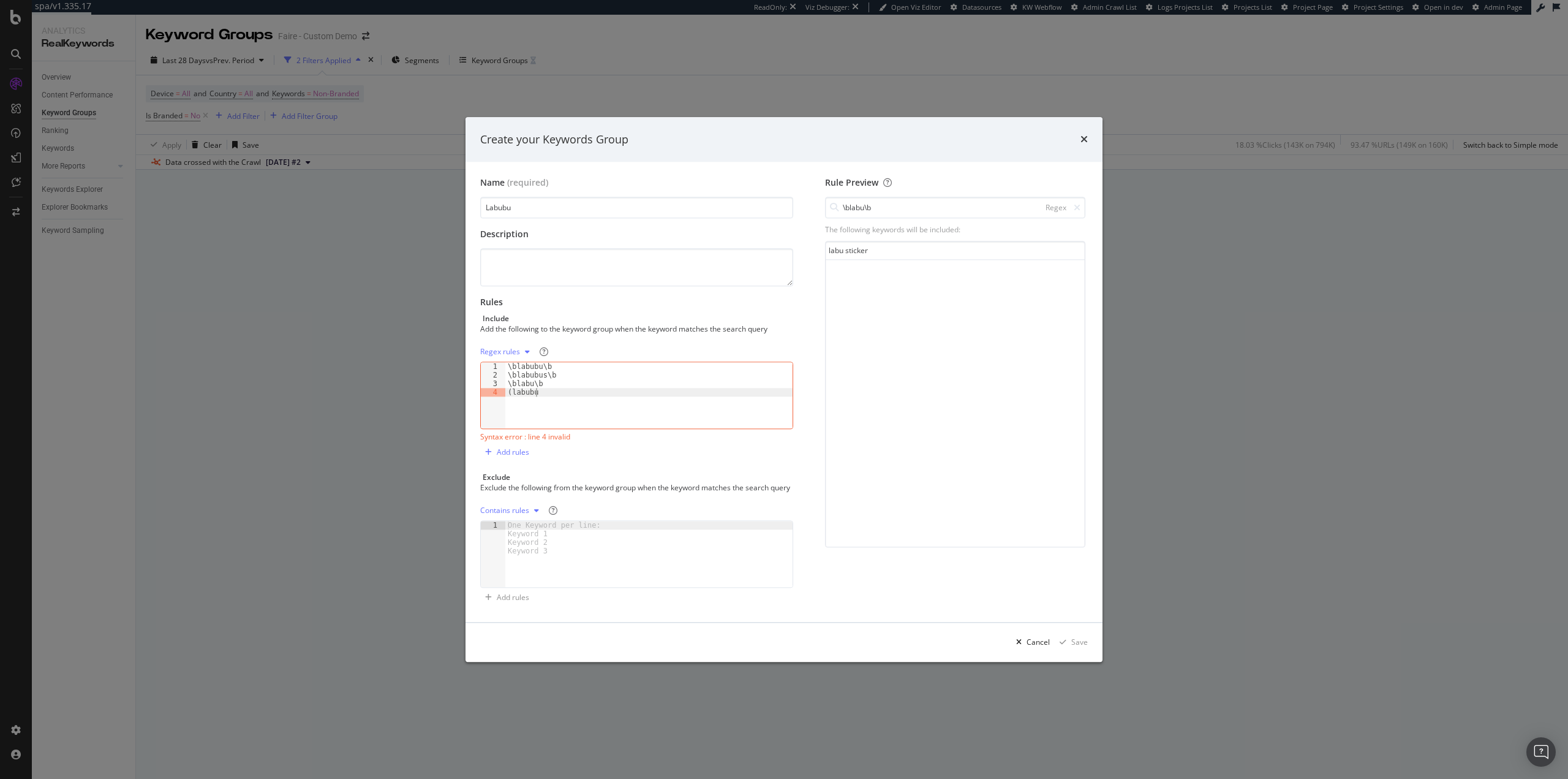
type textarea "(labubu)"
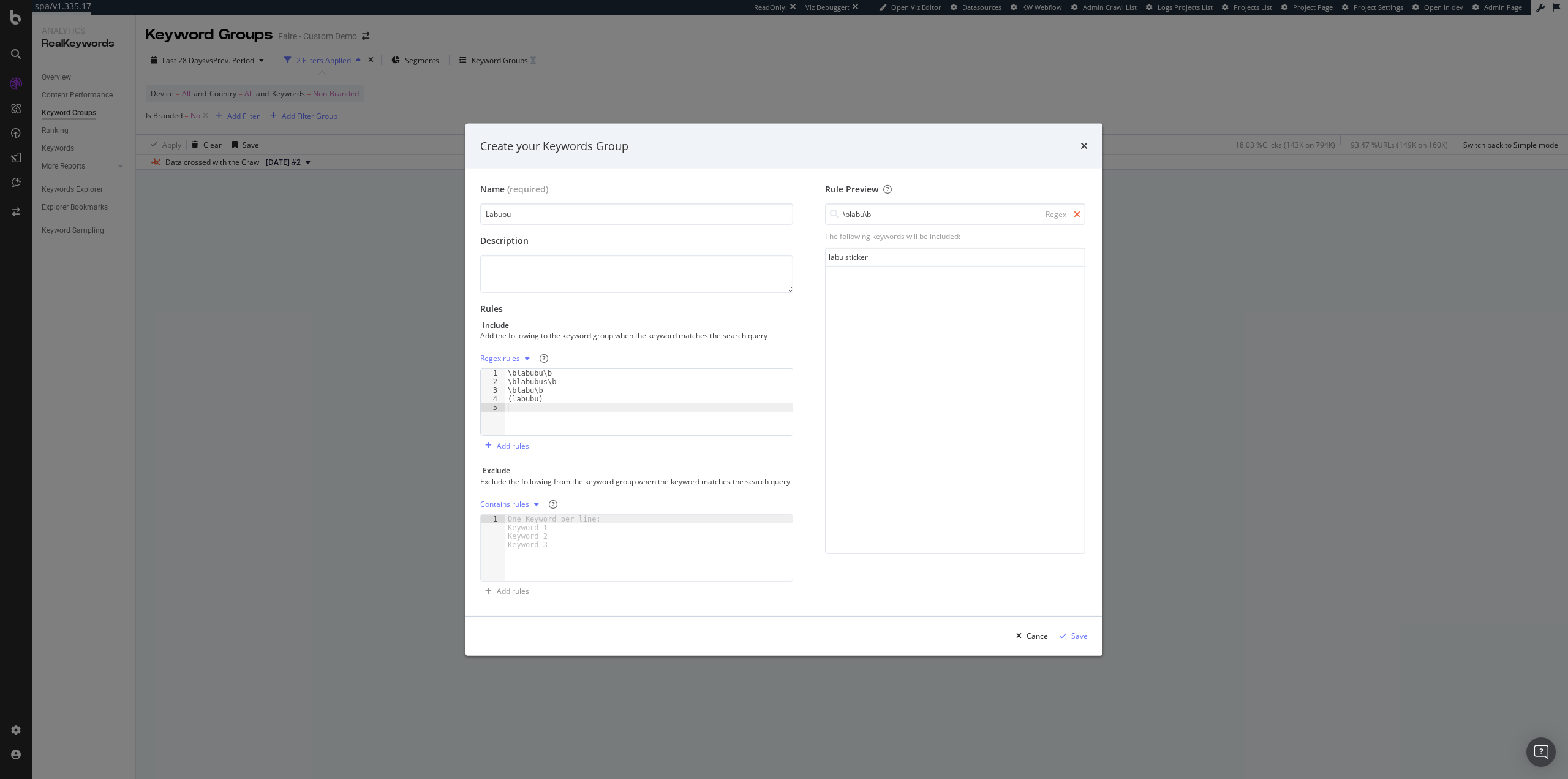
click at [1079, 210] on icon "modal" at bounding box center [1077, 214] width 7 height 8
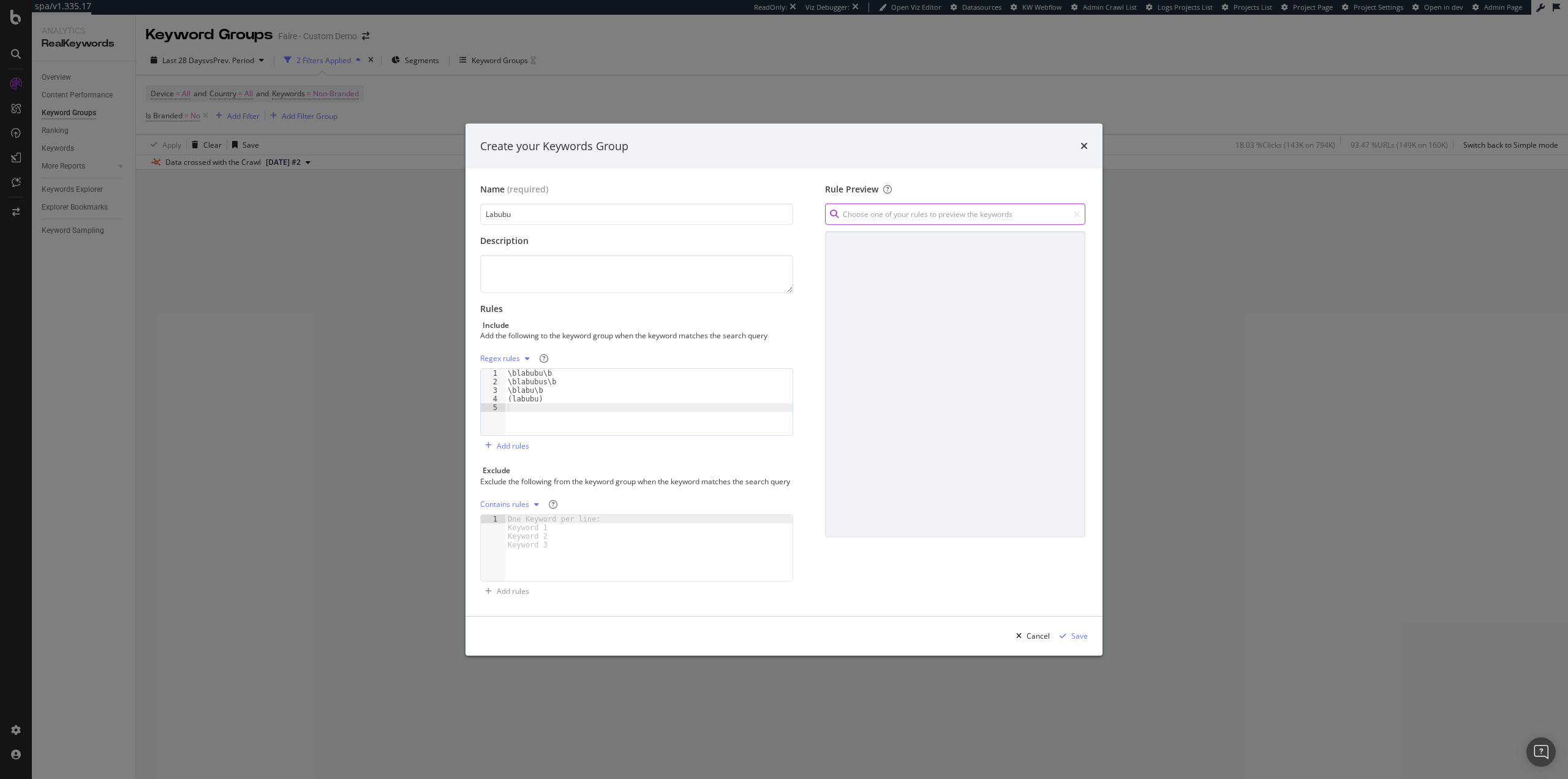
click at [986, 214] on input "modal" at bounding box center [956, 213] width 260 height 21
click at [957, 239] on div "(labubu) Regex" at bounding box center [955, 241] width 252 height 19
type input "(labubu)"
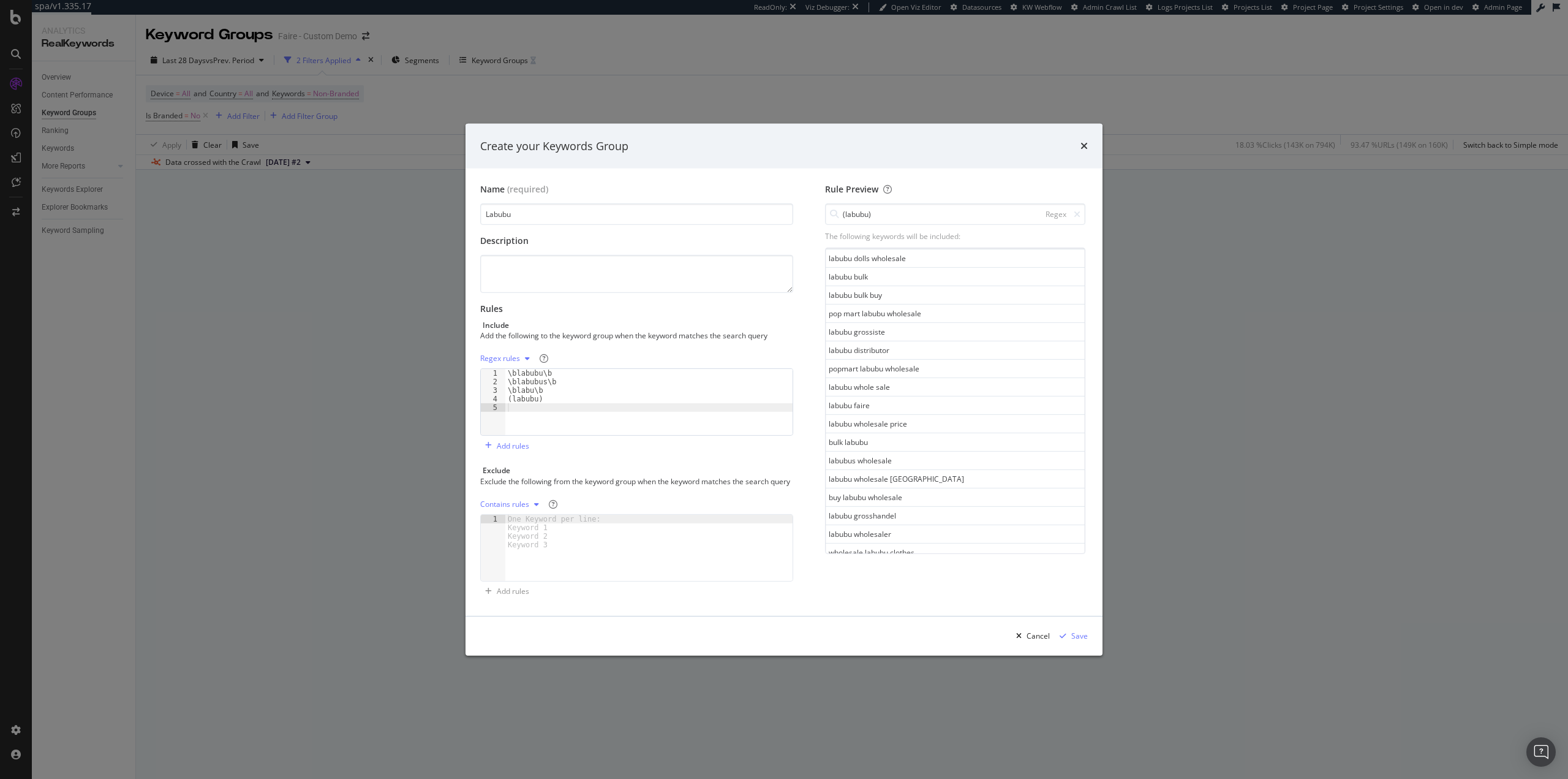
scroll to position [245, 0]
click at [531, 385] on div "\blabubu\b \blabubus\b \blabu\b (labubu)" at bounding box center [650, 410] width 288 height 84
click at [550, 397] on div "\blabubu\b \blabubus\b \blabu\b (labubu)" at bounding box center [650, 410] width 288 height 84
type textarea "(labubu)"
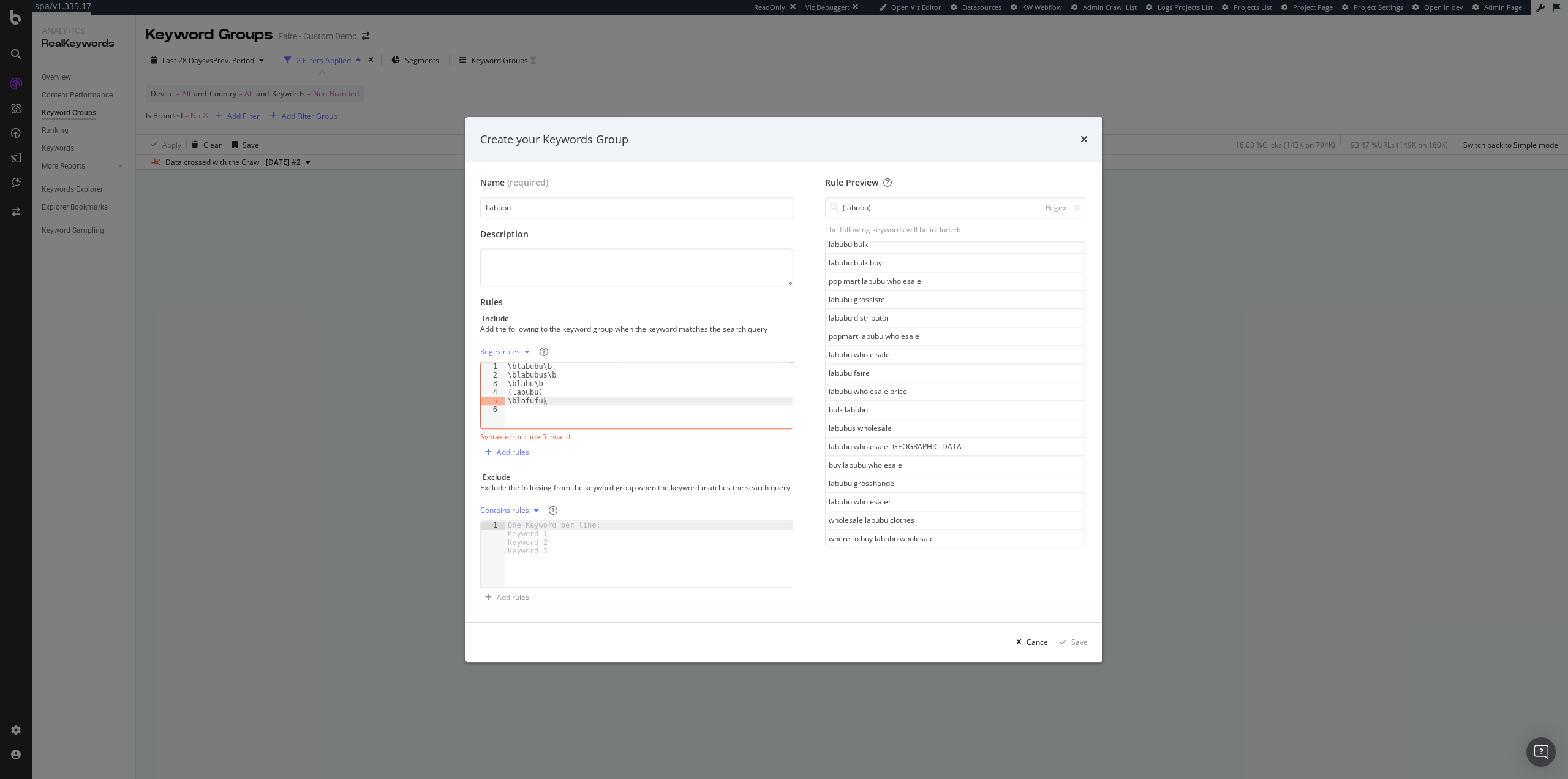
type textarea "\blafufu\b"
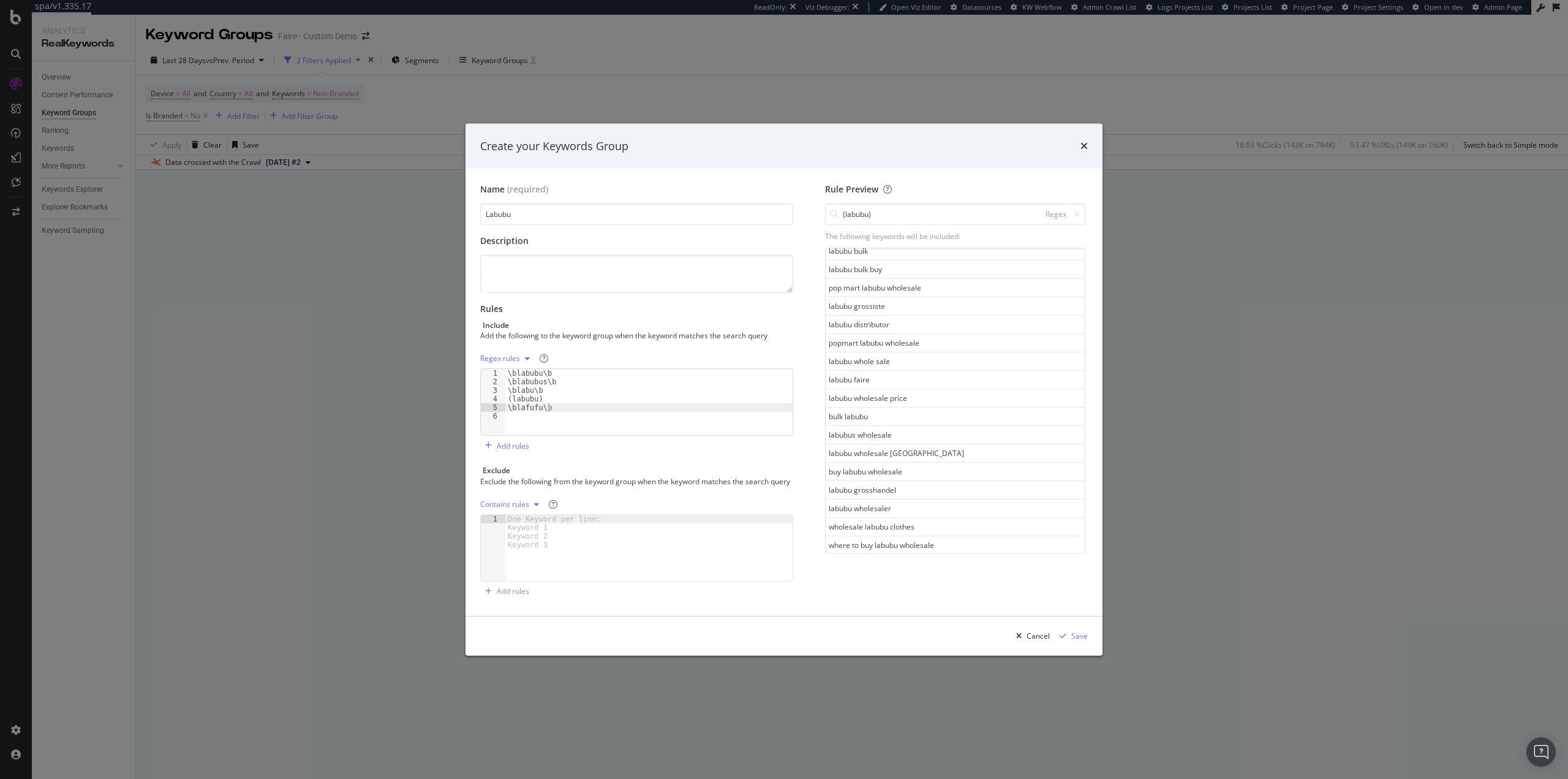
scroll to position [0, 0]
click at [1079, 210] on icon "modal" at bounding box center [1077, 214] width 7 height 8
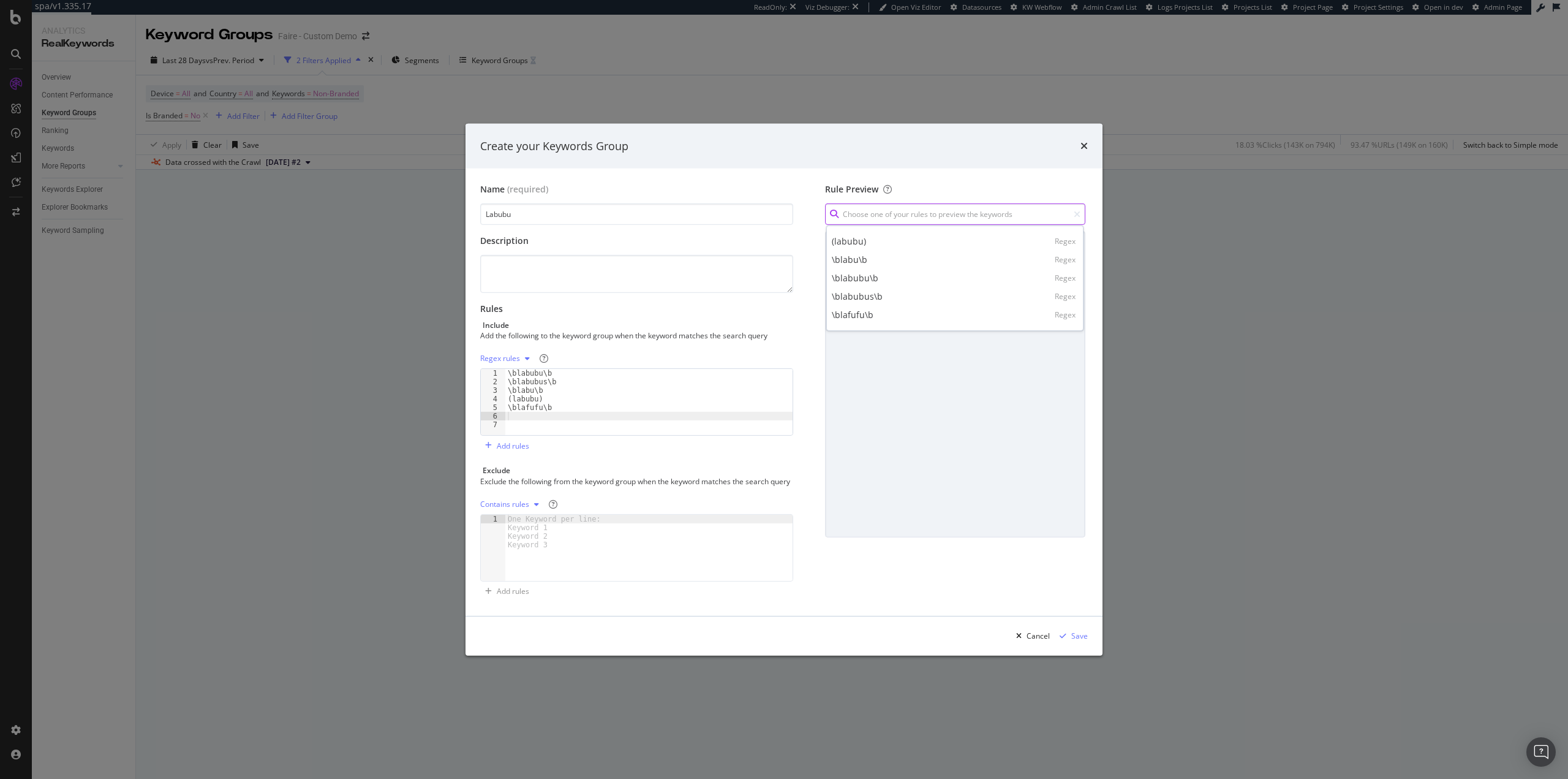
click at [1001, 206] on input "modal" at bounding box center [956, 213] width 260 height 21
click at [946, 310] on div "\blafufu\b Regex" at bounding box center [955, 315] width 252 height 19
type input "\blafufu\b"
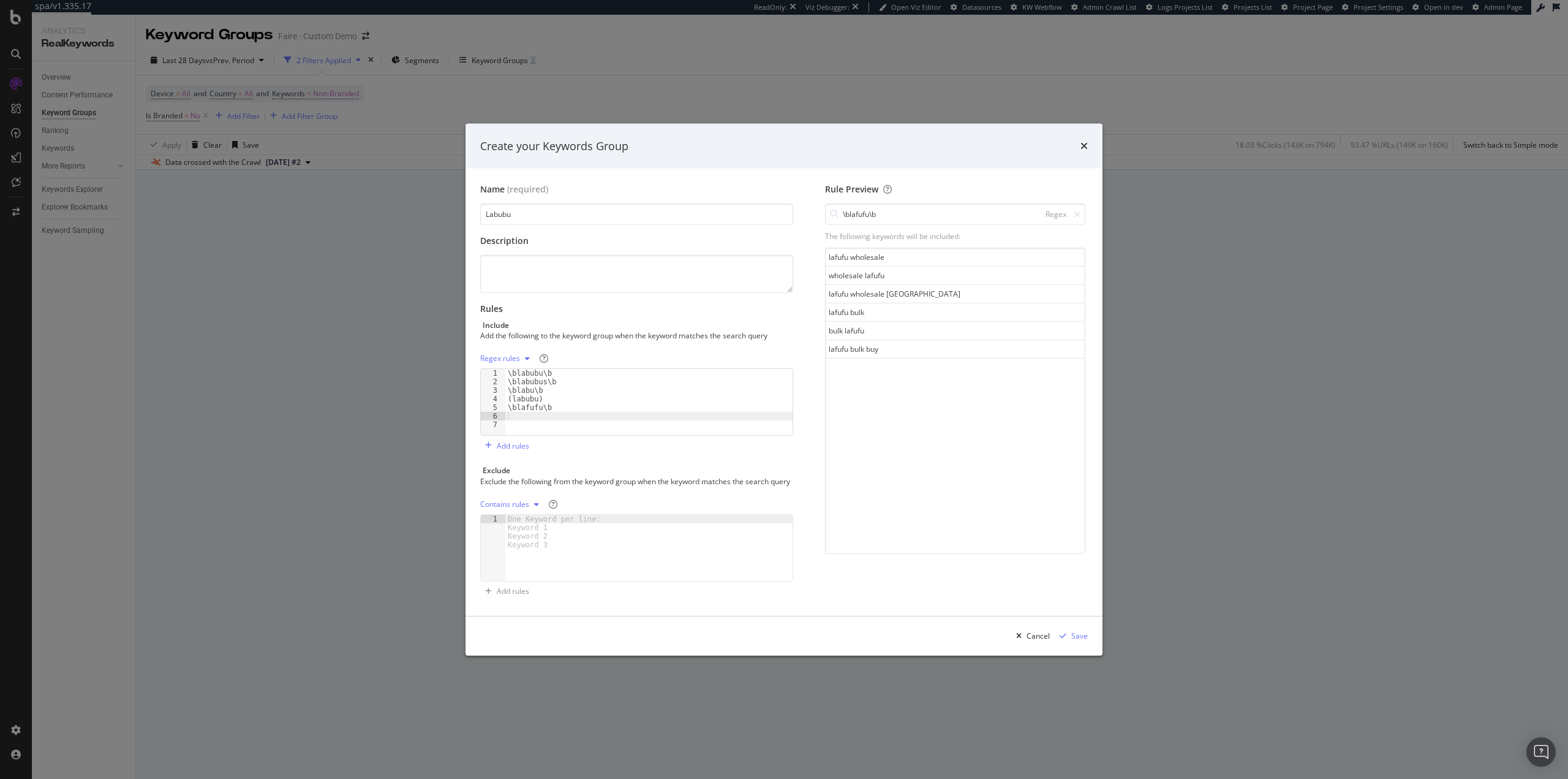
click at [556, 416] on div "\blabubu\b \blabubus\b \blabu\b (labubu) \blafufu\b" at bounding box center [650, 410] width 288 height 84
click at [564, 412] on div "\blabubu\b \blabubus\b \blabu\b (labubu) \blafufu\b" at bounding box center [650, 410] width 288 height 84
type textarea "monsters"
click at [1077, 210] on icon "modal" at bounding box center [1077, 214] width 7 height 8
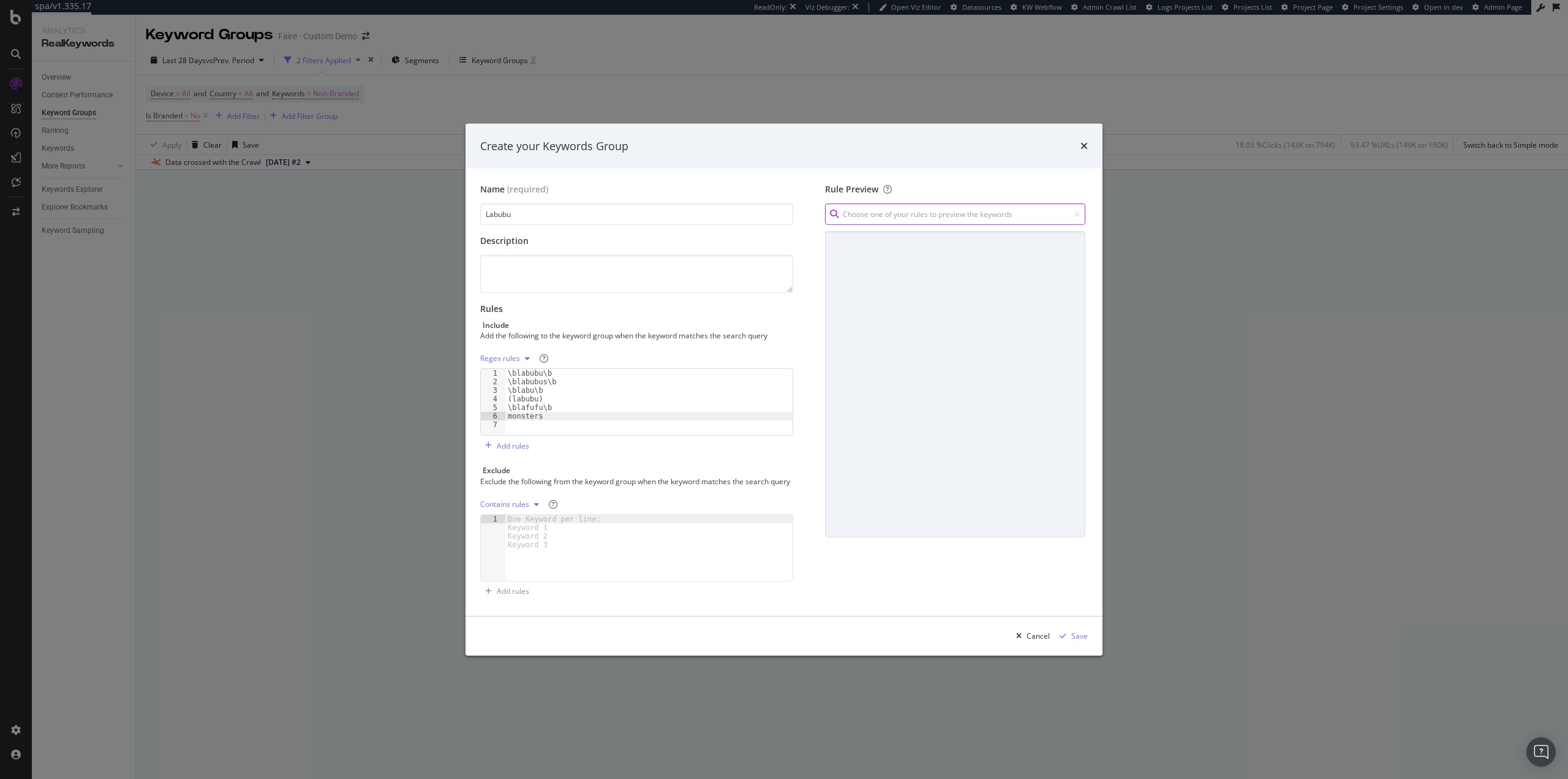
click at [977, 209] on input "modal" at bounding box center [956, 213] width 260 height 21
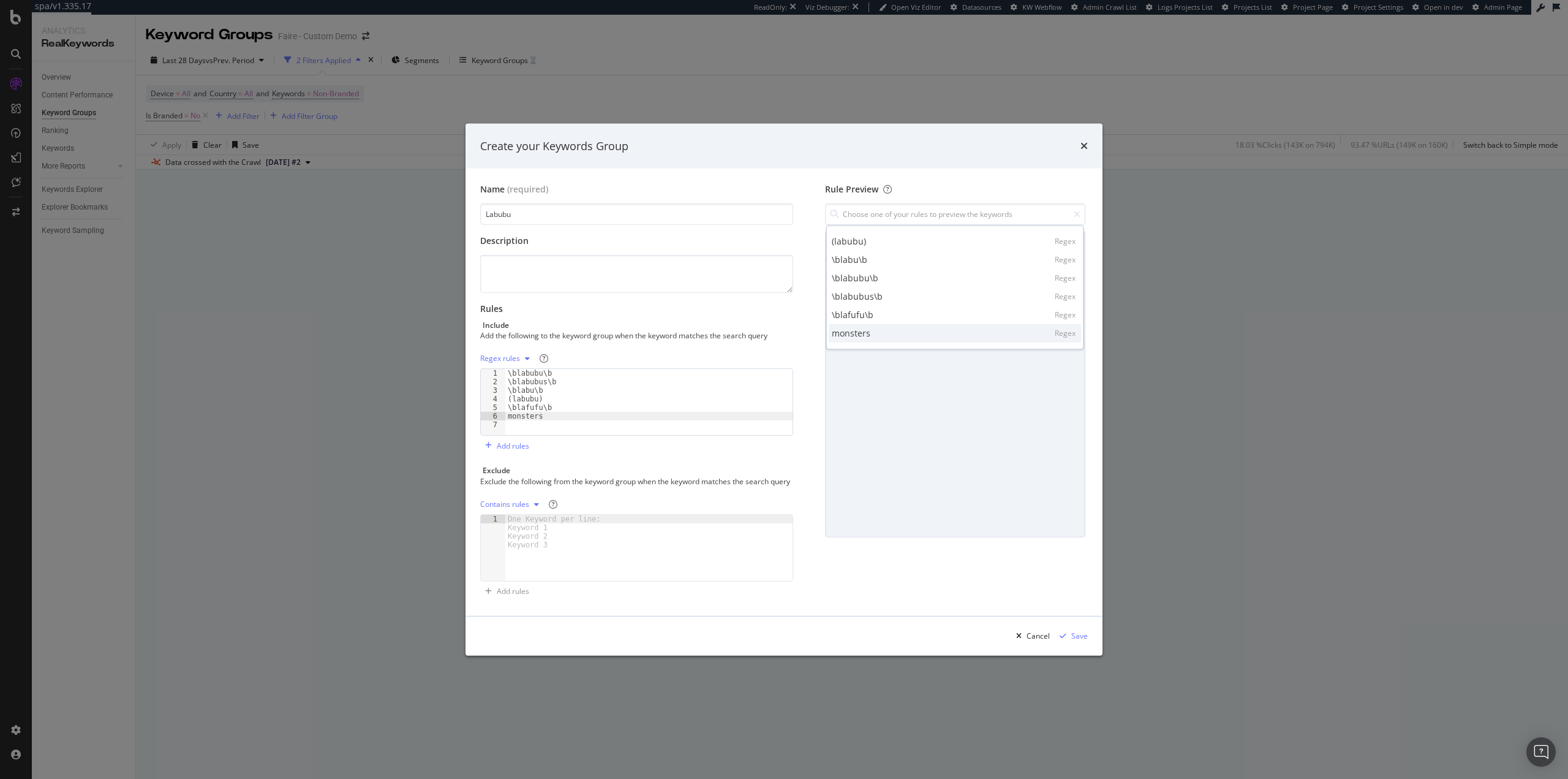
click at [915, 330] on div "monsters Regex" at bounding box center [955, 332] width 252 height 19
type input "monsters"
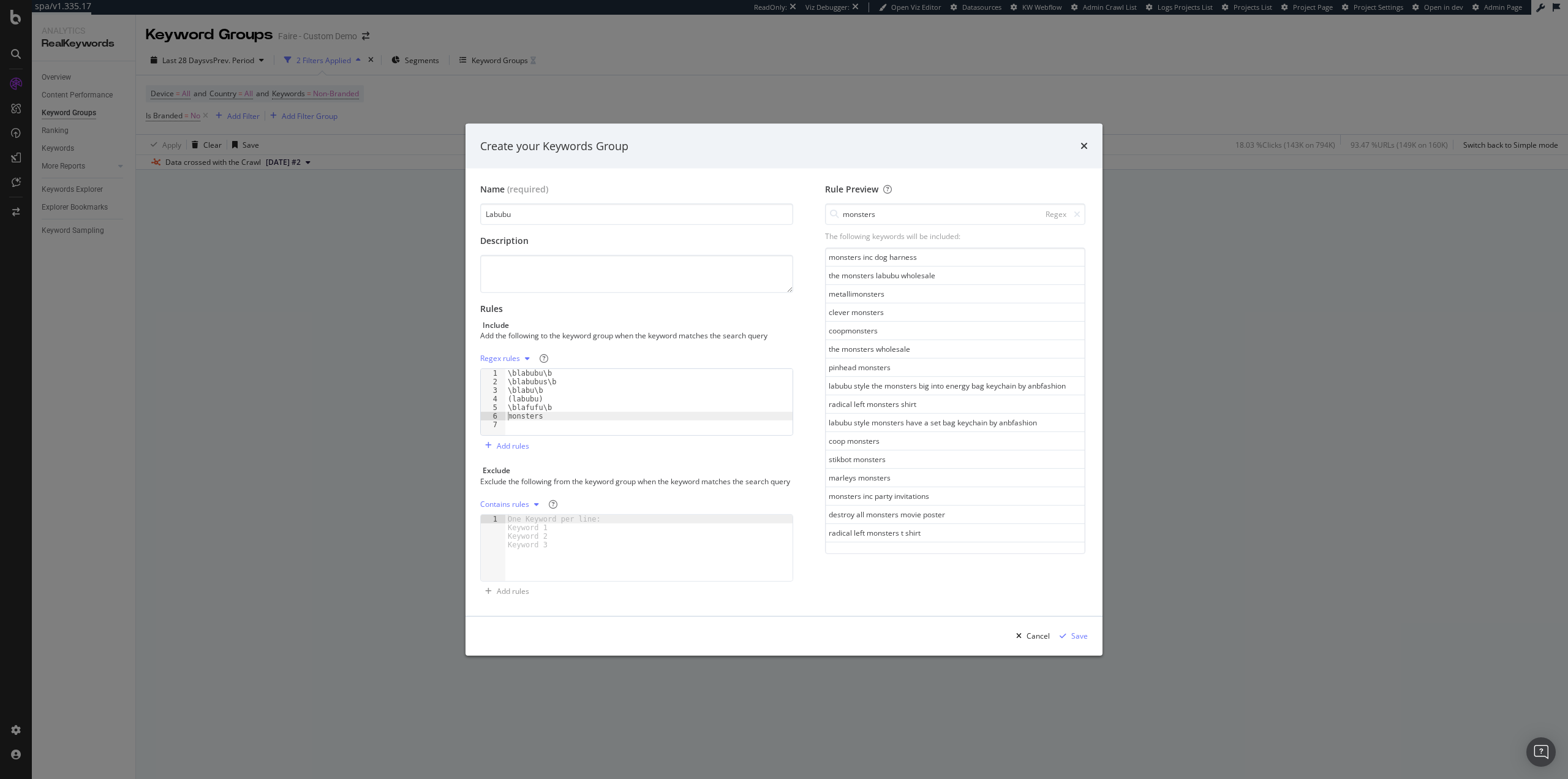
click at [509, 411] on div "\blabubu\b \blabubus\b \blabu\b (labubu) \blafufu\b monsters" at bounding box center [650, 410] width 288 height 84
click at [629, 414] on div "\blabubu\b \blabubus\b \blabu\b (labubu) \blafufu\b \bthe monsters" at bounding box center [650, 410] width 288 height 84
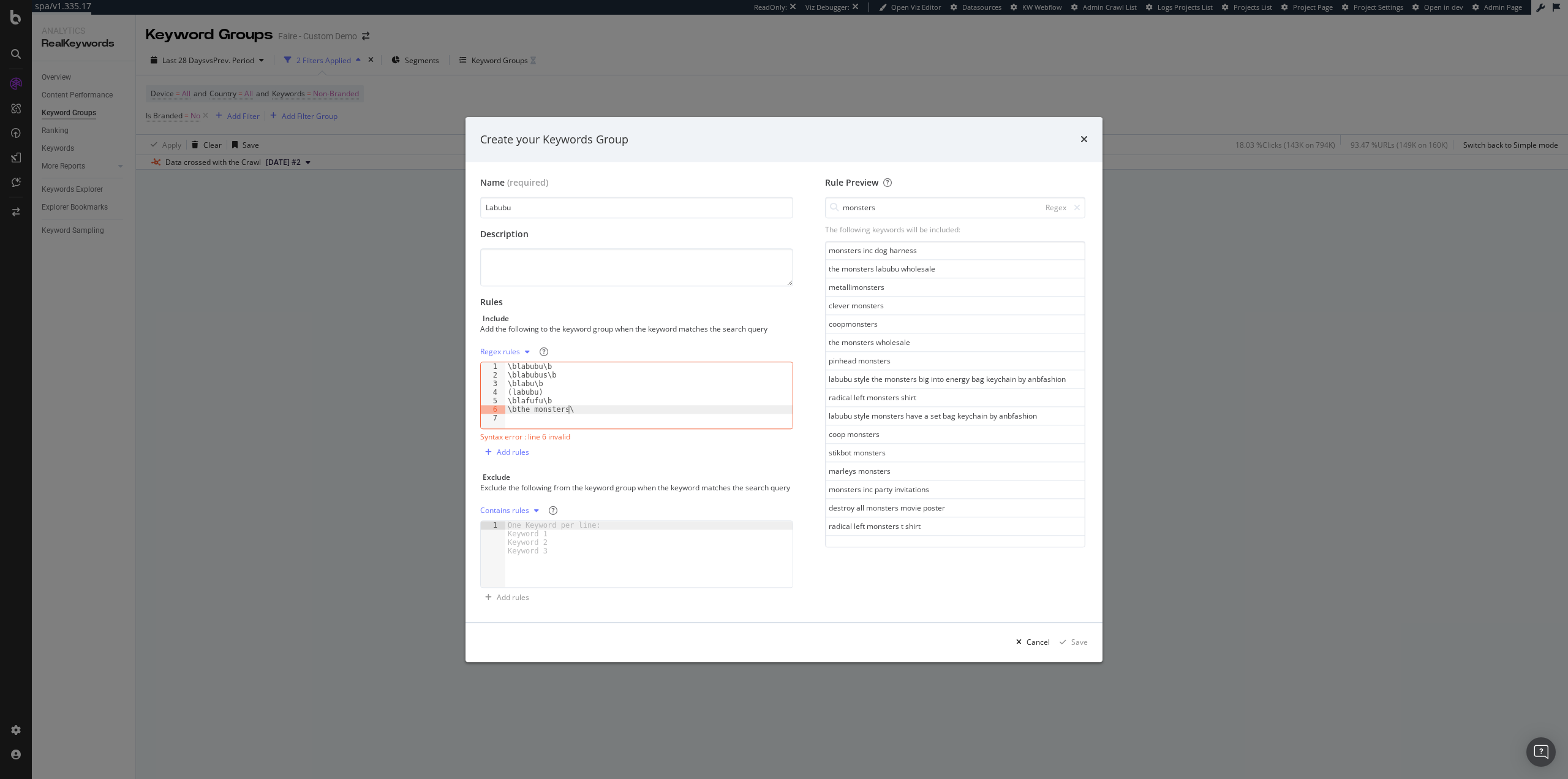
type textarea "\bthe monsters\b"
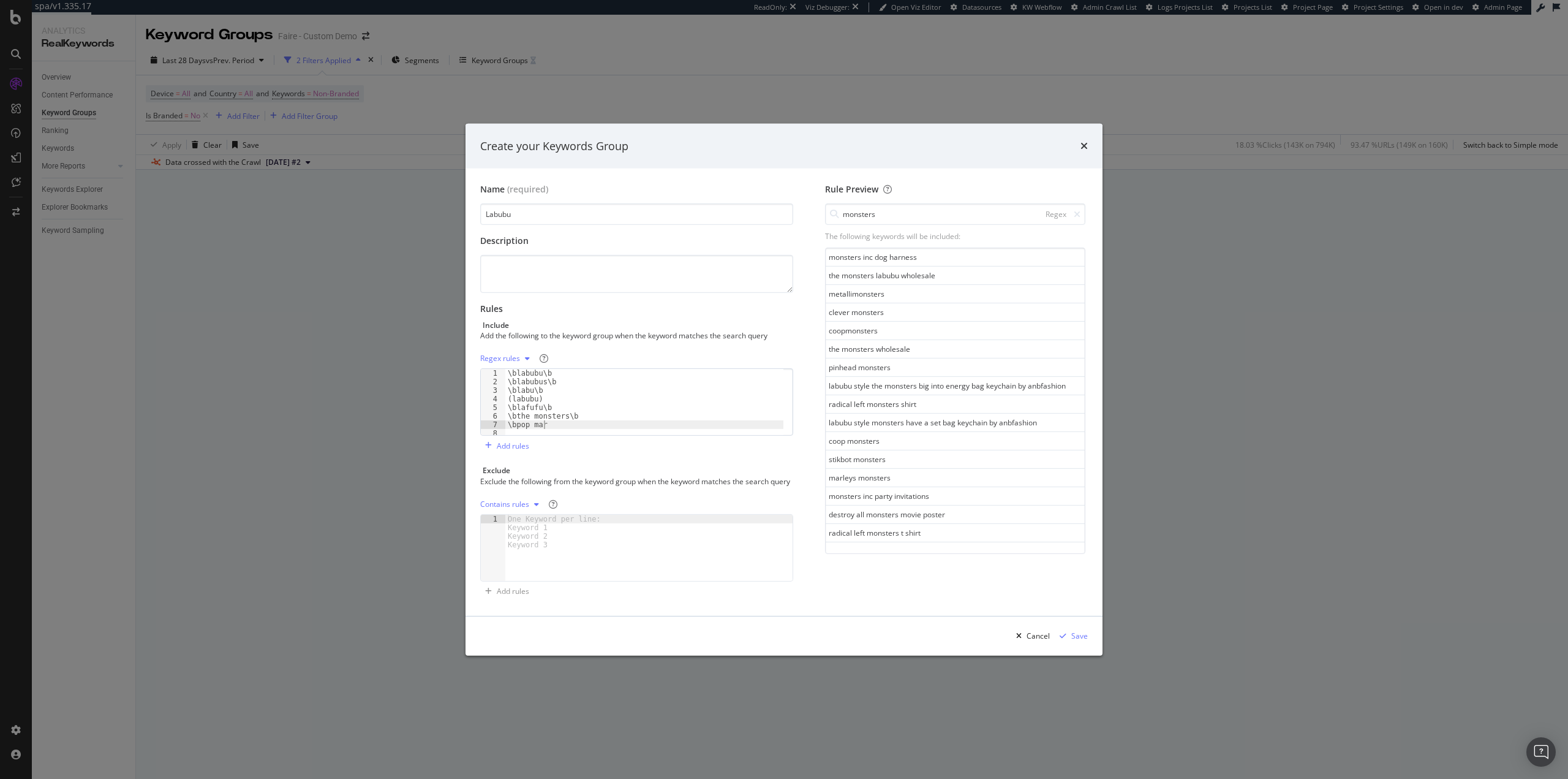
scroll to position [0, 3]
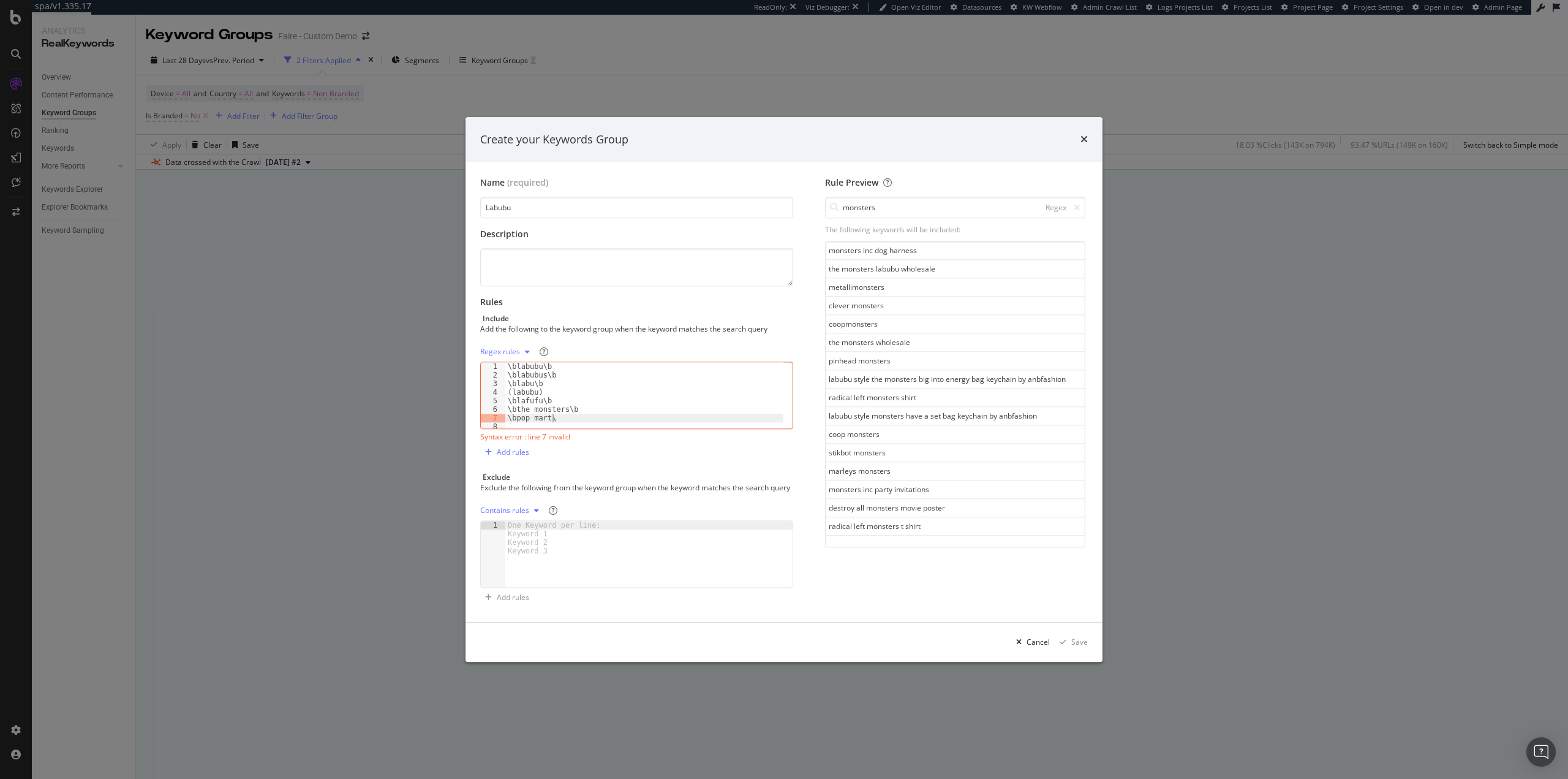
type textarea "\bpop mart\b"
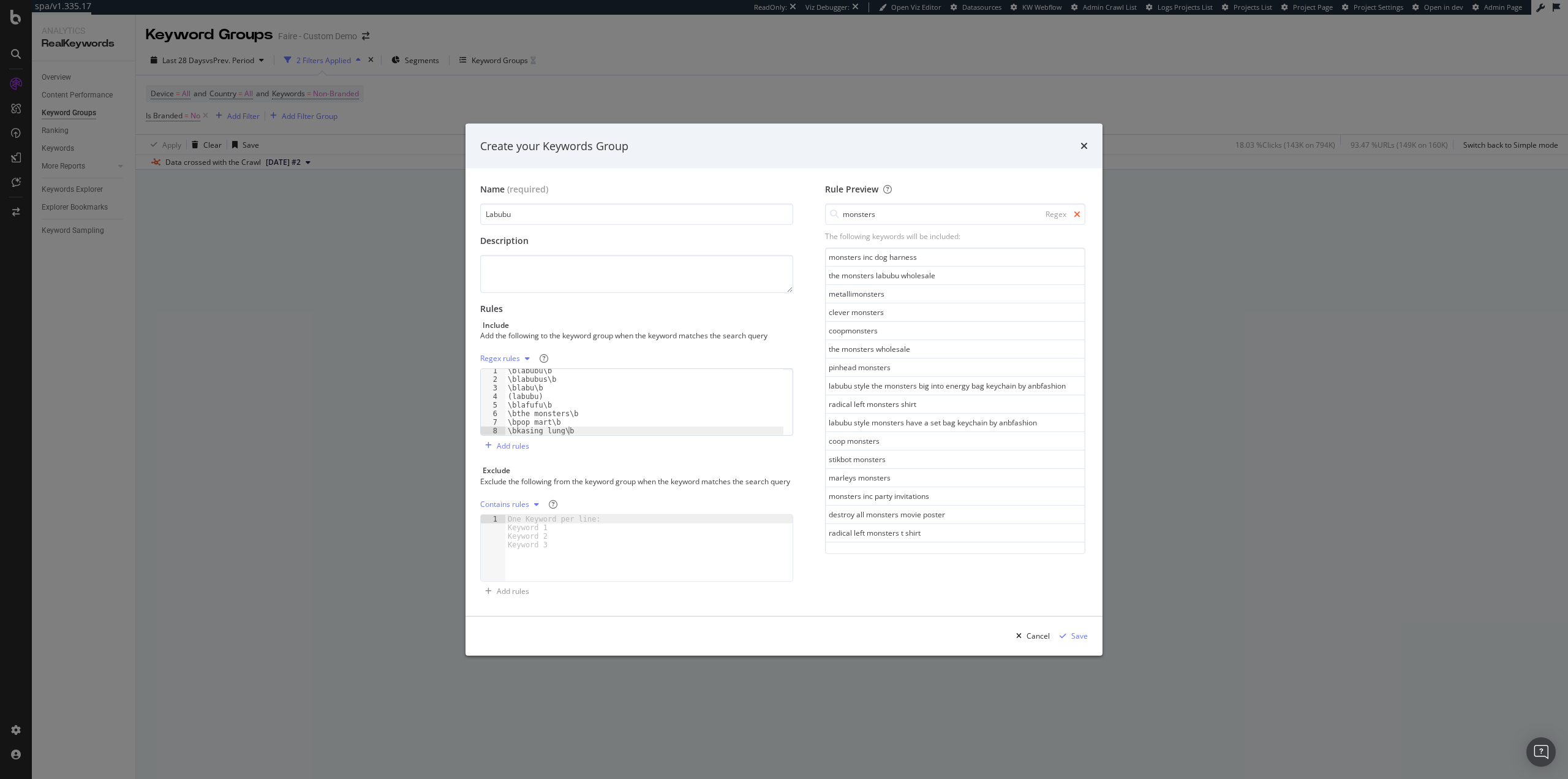
type textarea "\bkasing lung\b"
drag, startPoint x: 1076, startPoint y: 208, endPoint x: 1061, endPoint y: 208, distance: 15.0
click at [1072, 209] on div "Regex" at bounding box center [1061, 214] width 40 height 10
click at [995, 210] on input "monsters" at bounding box center [956, 213] width 260 height 21
click at [1083, 210] on div "Rule Preview monsters Regex The following keywords will be included: monsters i…" at bounding box center [956, 392] width 266 height 418
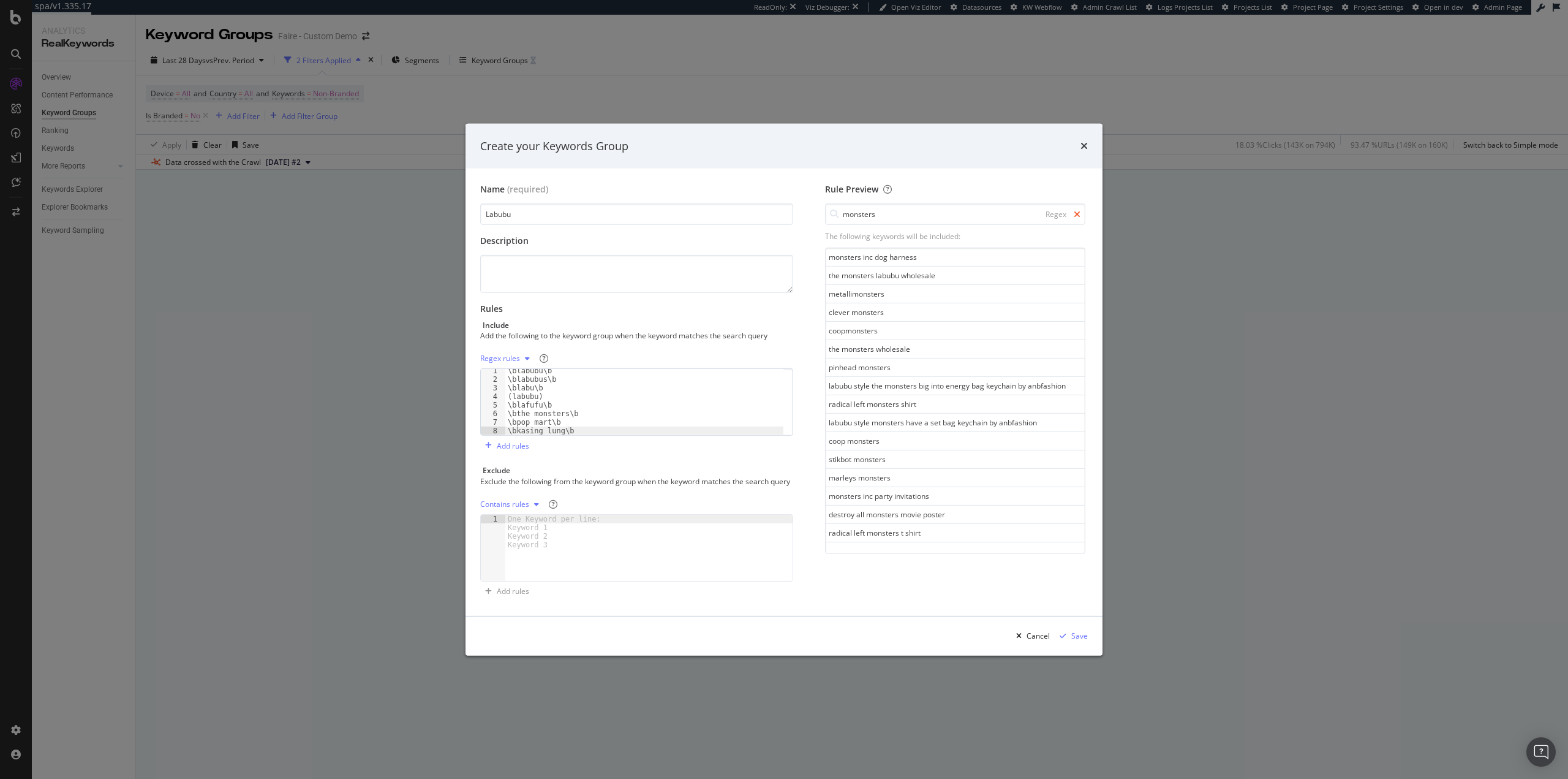
click at [1077, 210] on icon "modal" at bounding box center [1077, 214] width 7 height 8
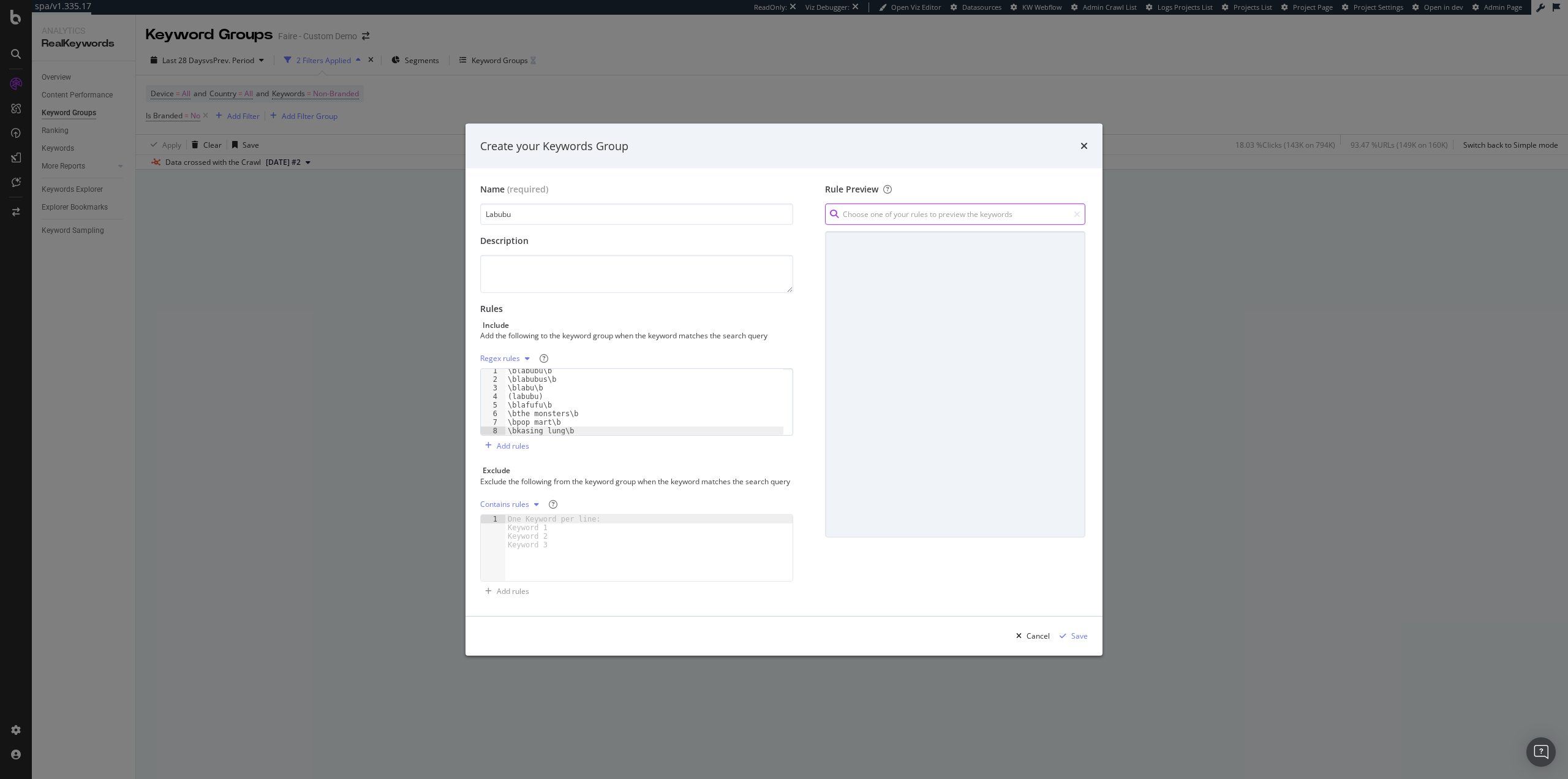
click at [1007, 211] on input "modal" at bounding box center [956, 213] width 260 height 21
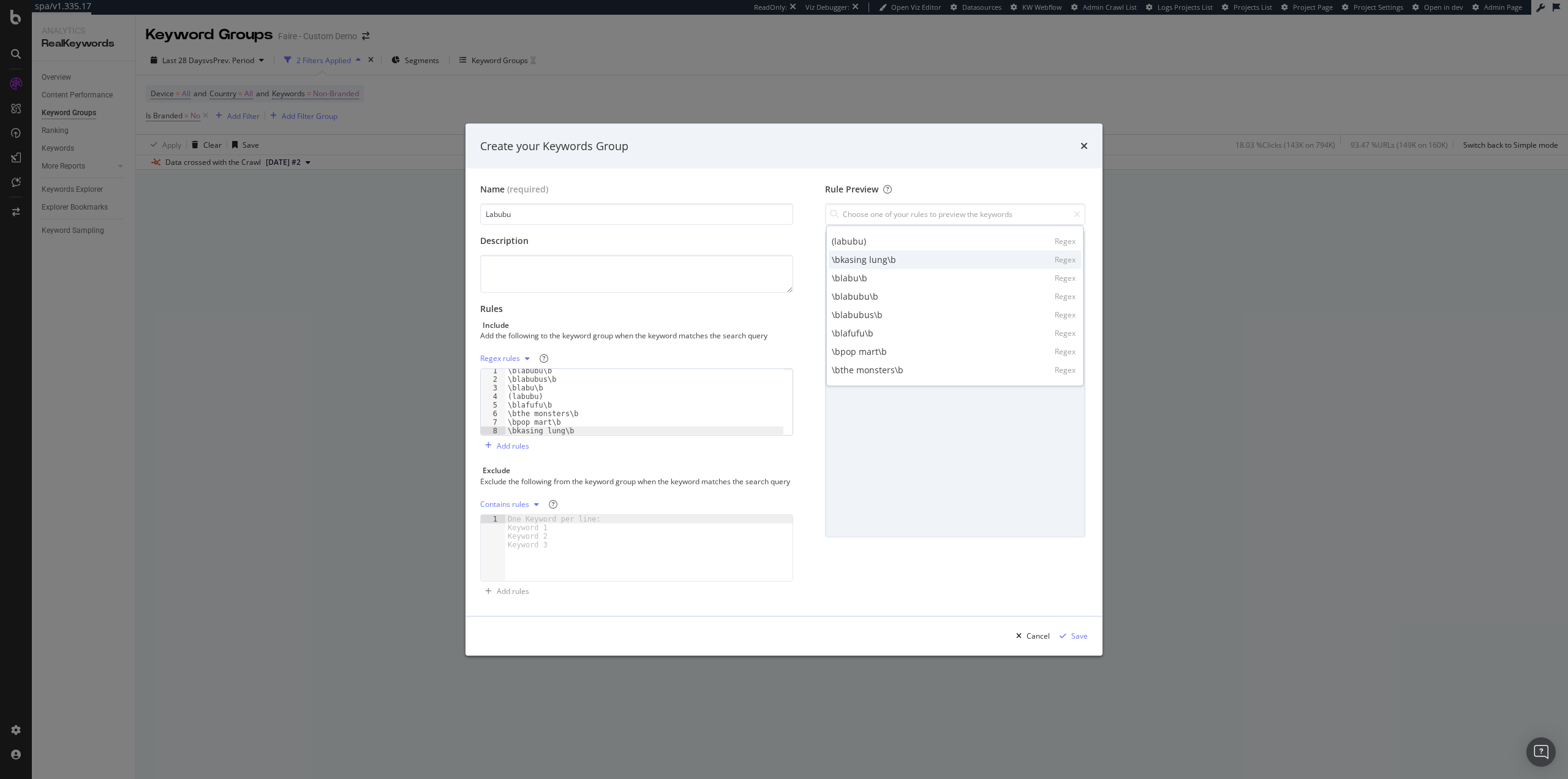
click at [980, 259] on div "\bkasing lung\b Regex" at bounding box center [955, 260] width 252 height 19
type input "\bkasing lung\b"
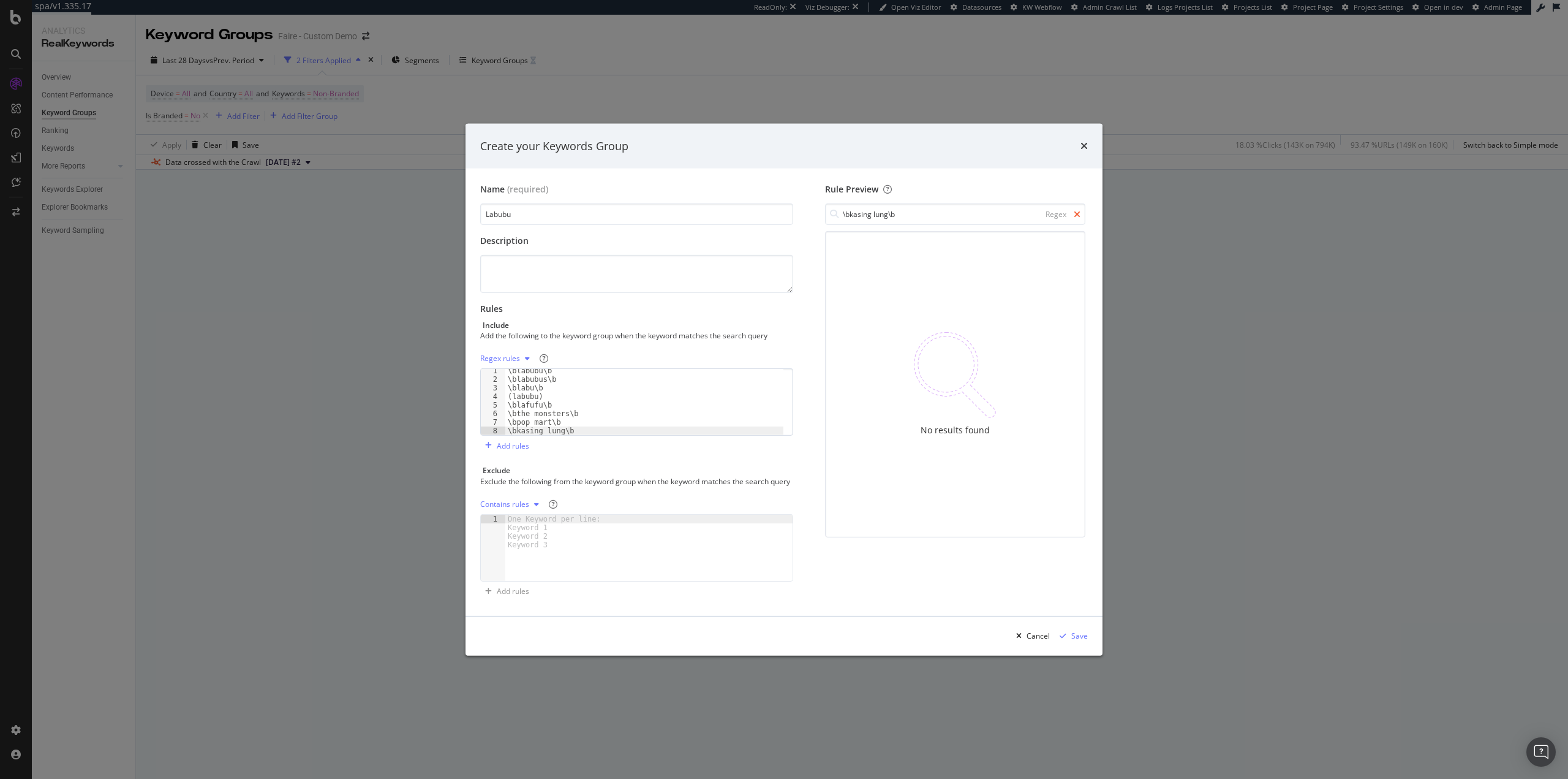
click at [1076, 210] on icon "modal" at bounding box center [1077, 214] width 7 height 8
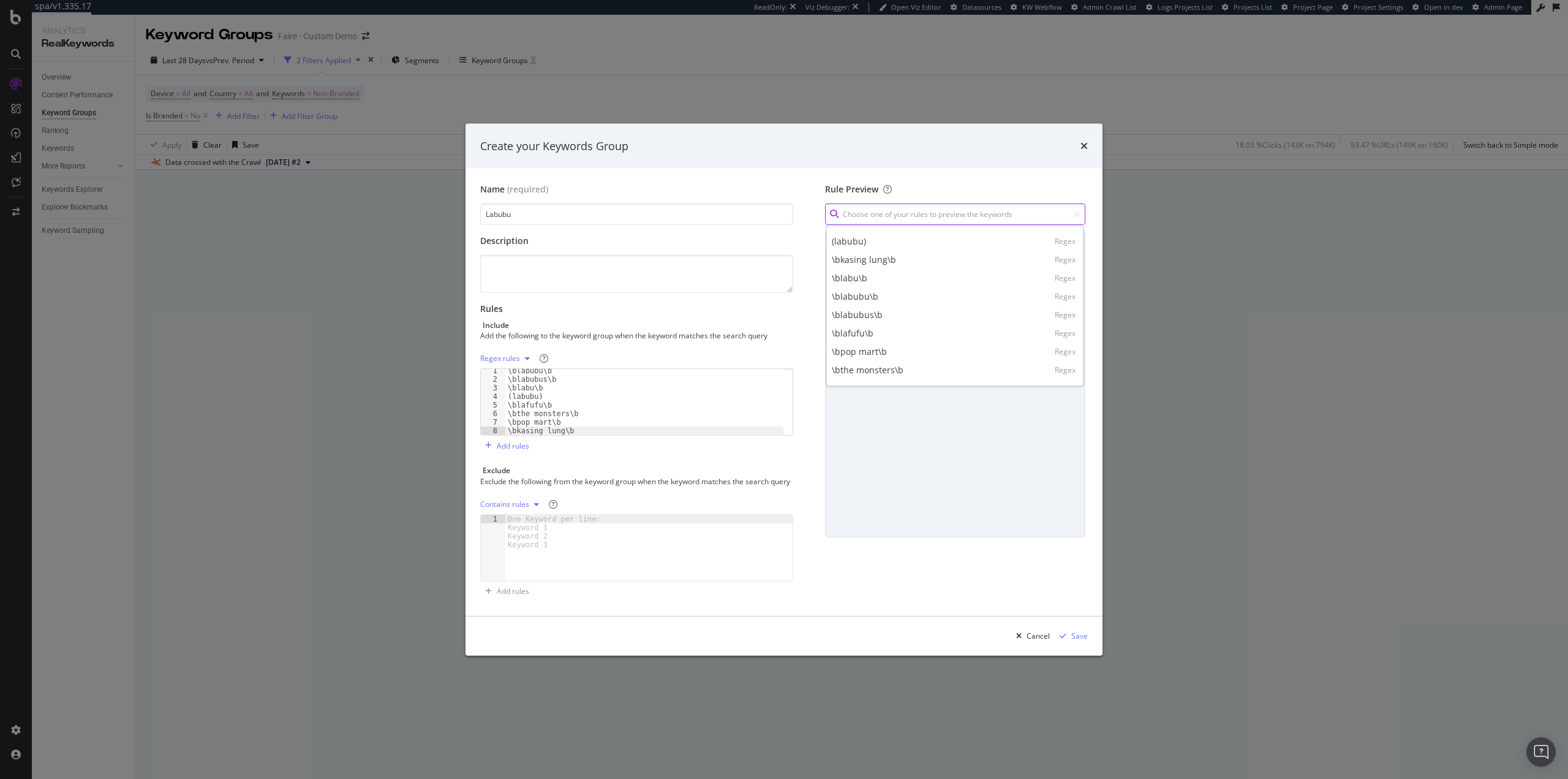
click at [1004, 210] on input "modal" at bounding box center [956, 213] width 260 height 21
click at [918, 348] on div "\bpop mart\b Regex" at bounding box center [955, 351] width 252 height 19
type input "\bpop mart\b"
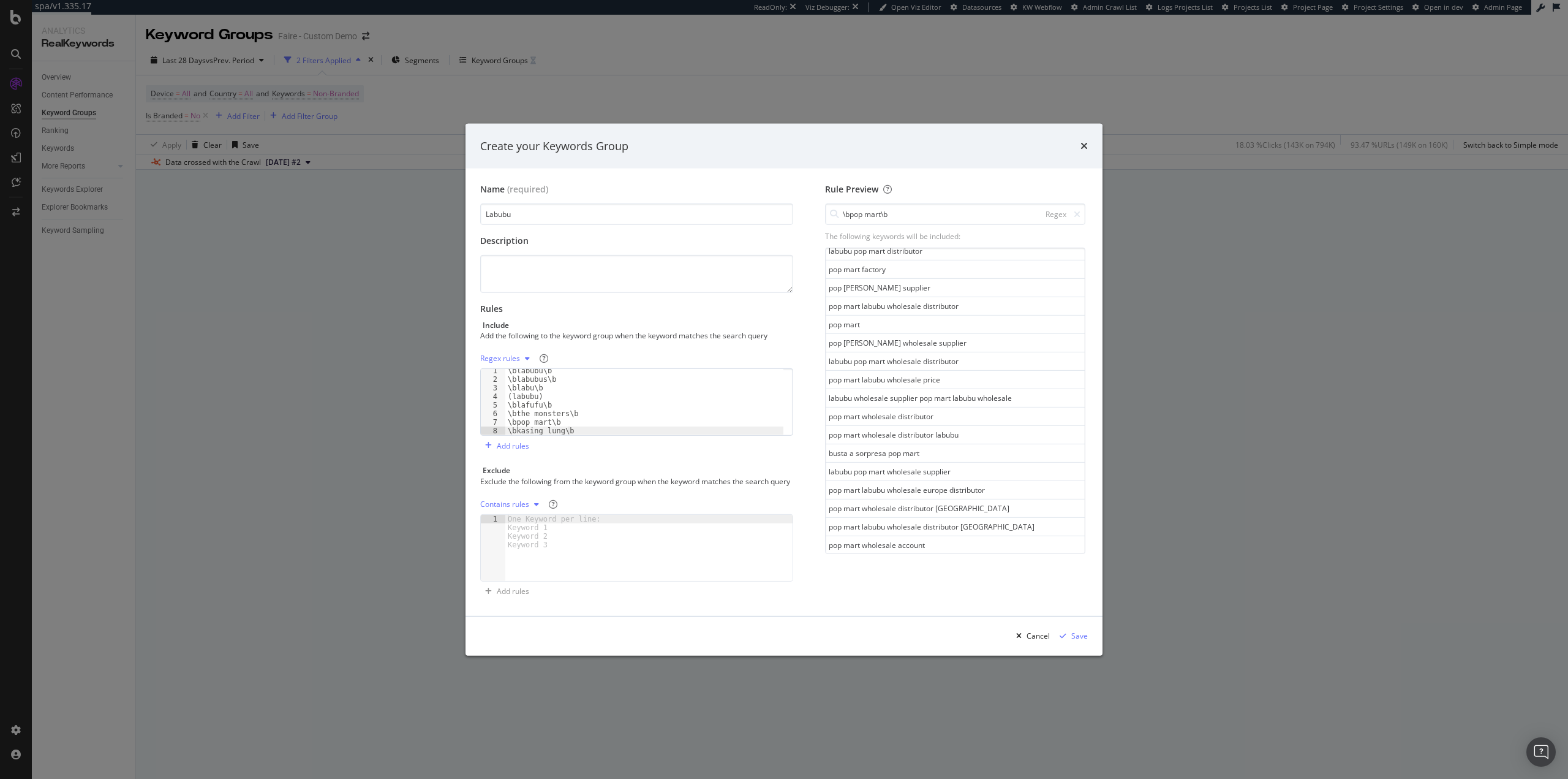
scroll to position [628, 0]
click at [1073, 641] on div "Save" at bounding box center [1080, 635] width 17 height 10
